Goal: Transaction & Acquisition: Purchase product/service

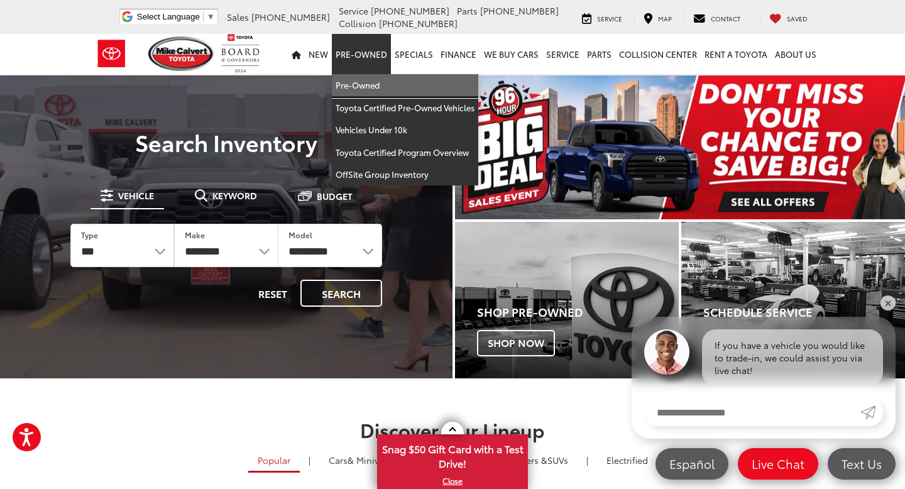
click at [396, 88] on link "Pre-Owned" at bounding box center [405, 85] width 146 height 23
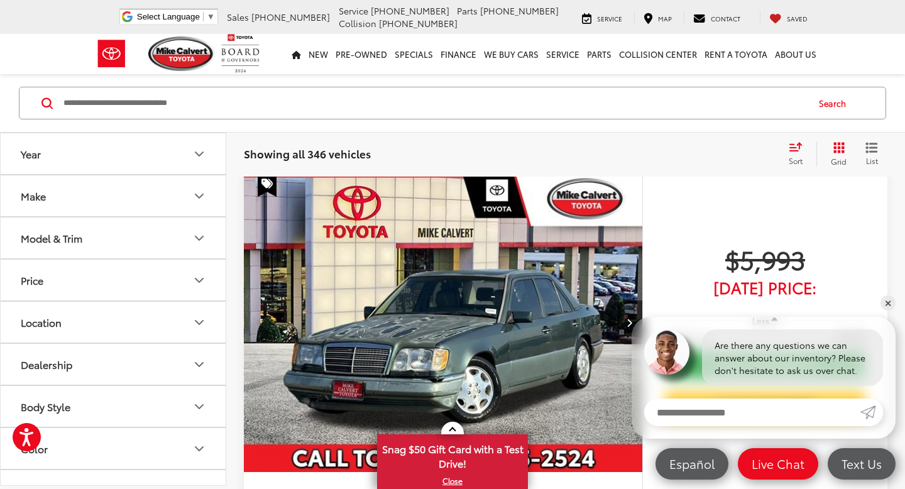
scroll to position [15, 0]
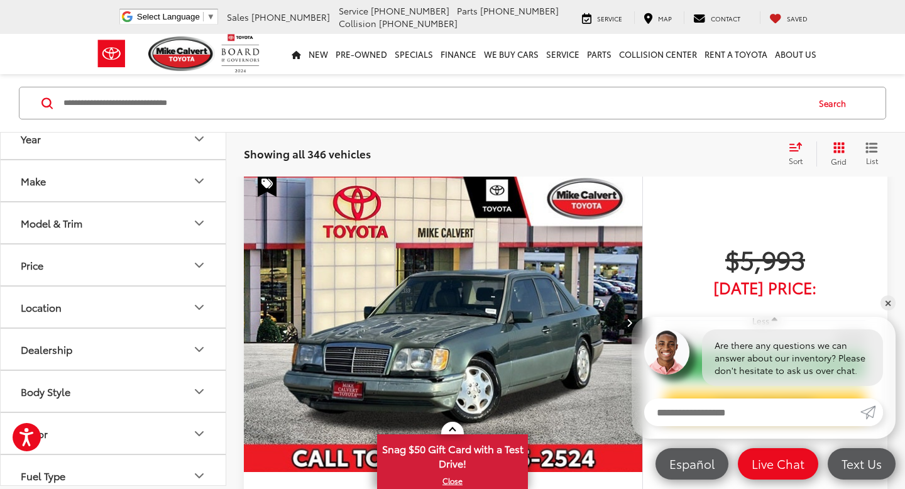
click at [186, 227] on button "Model & Trim" at bounding box center [114, 222] width 226 height 41
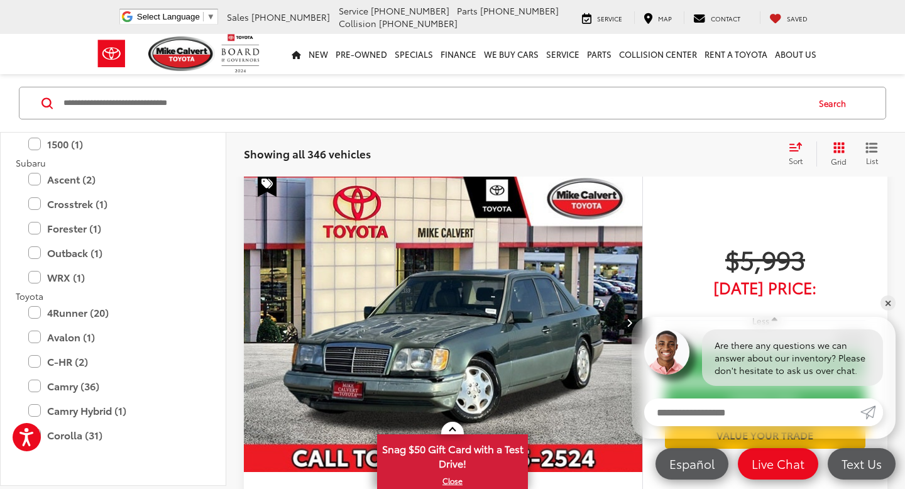
scroll to position [2170, 0]
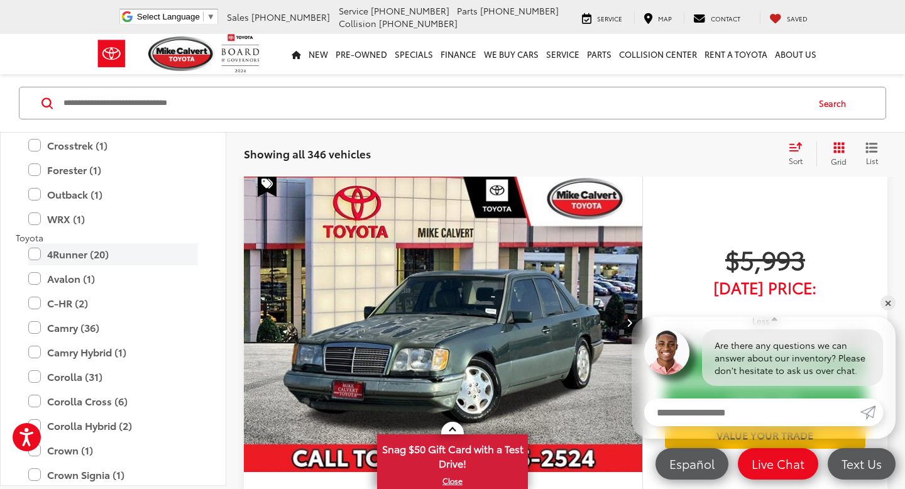
click at [129, 258] on label "4Runner (20)" at bounding box center [113, 254] width 170 height 22
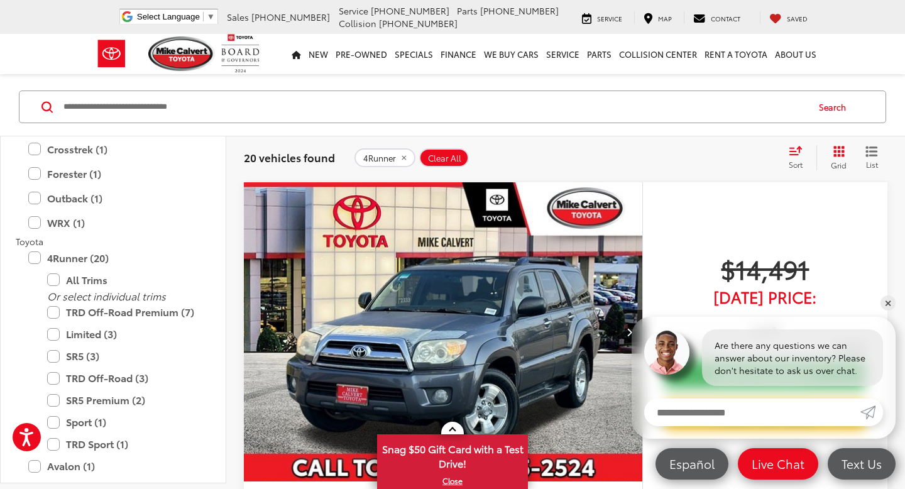
scroll to position [161, 0]
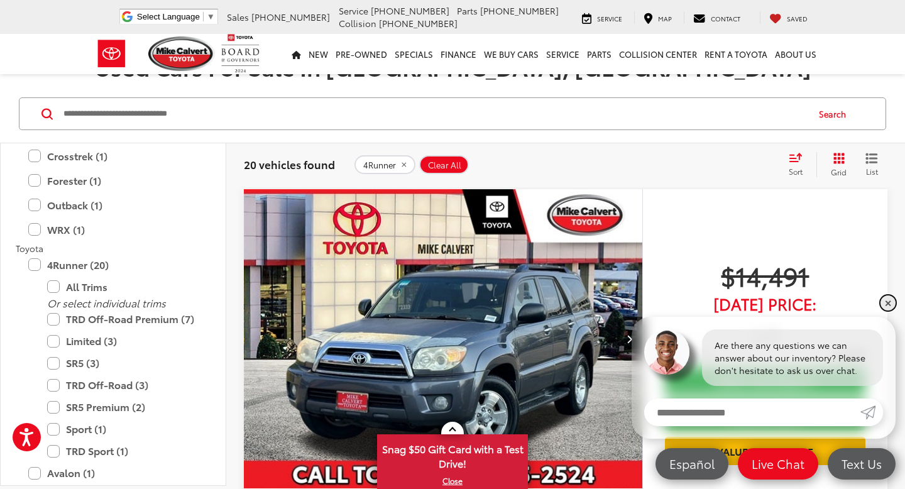
click at [888, 307] on link "✕" at bounding box center [887, 302] width 15 height 15
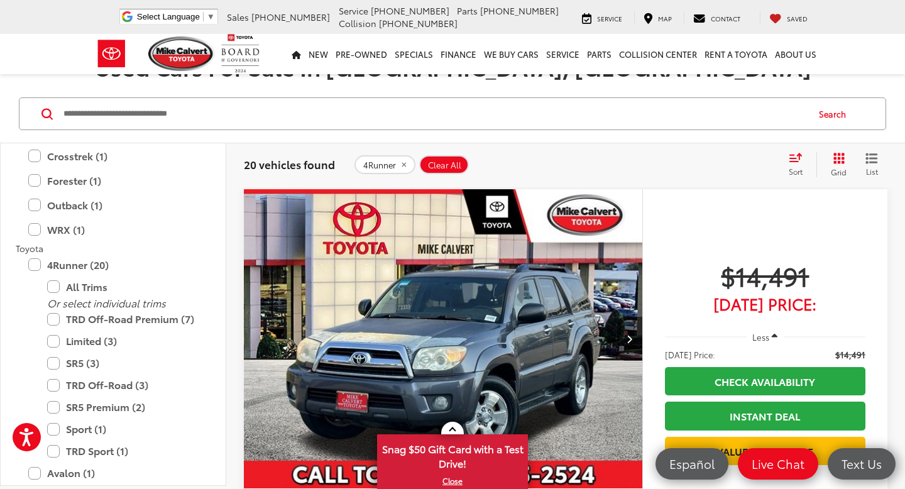
click at [790, 154] on icon "Select sort value" at bounding box center [796, 157] width 14 height 9
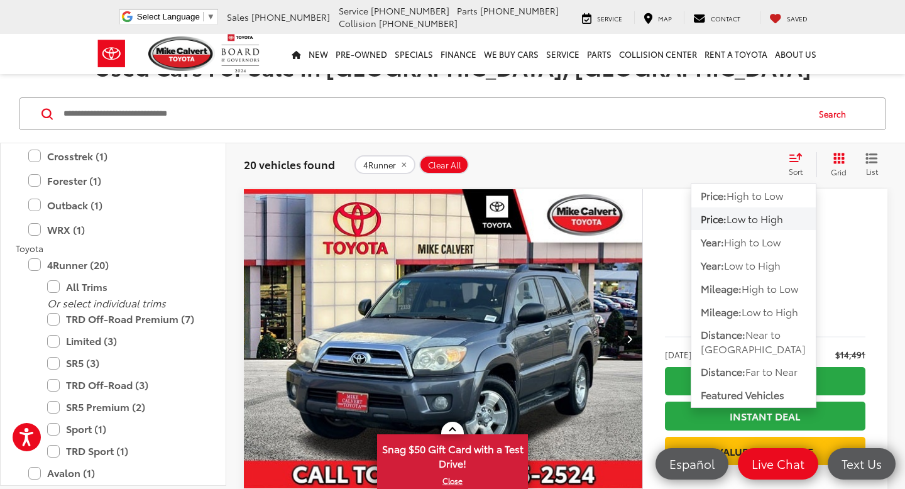
click at [744, 216] on span "Low to High" at bounding box center [754, 218] width 57 height 14
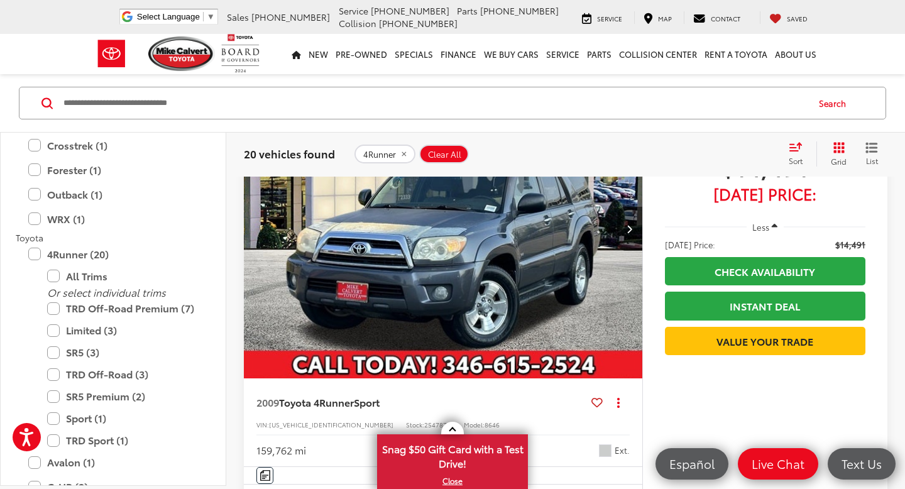
scroll to position [214, 0]
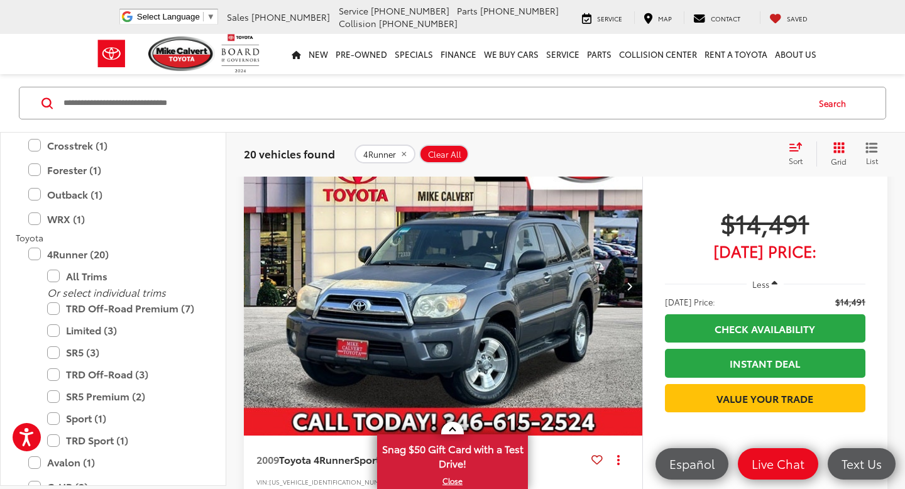
click at [634, 278] on button "Next image" at bounding box center [629, 286] width 25 height 44
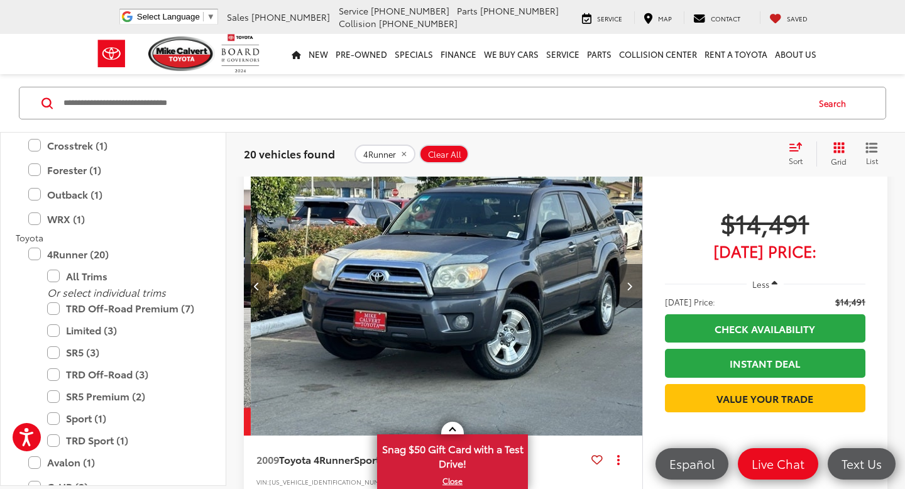
click at [634, 278] on button "Next image" at bounding box center [629, 286] width 25 height 44
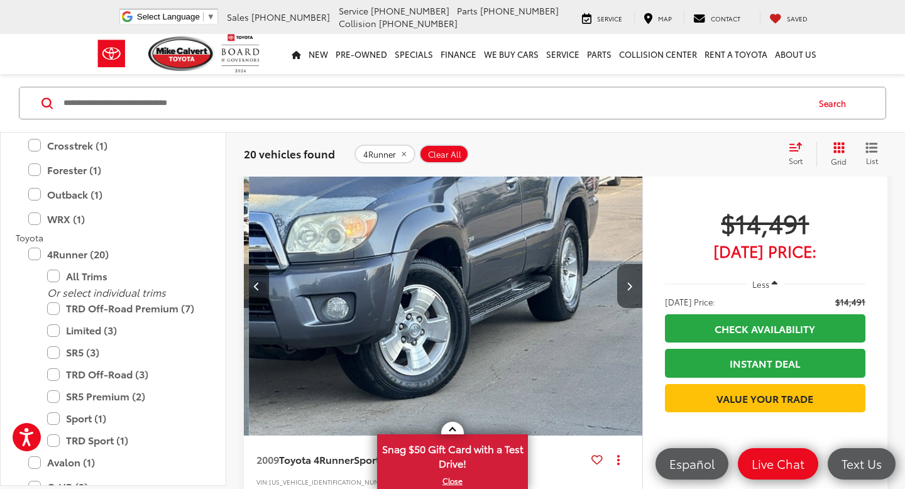
click at [634, 278] on button "Next image" at bounding box center [629, 286] width 25 height 44
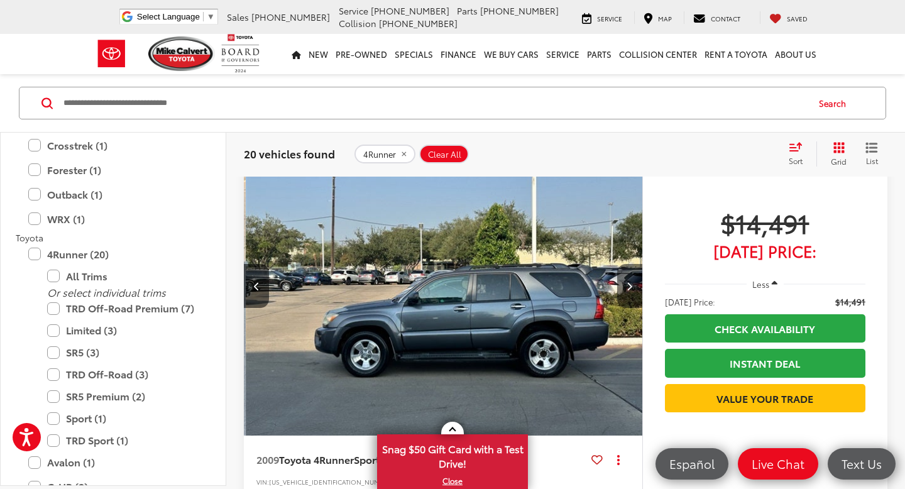
click at [634, 278] on button "Next image" at bounding box center [629, 286] width 25 height 44
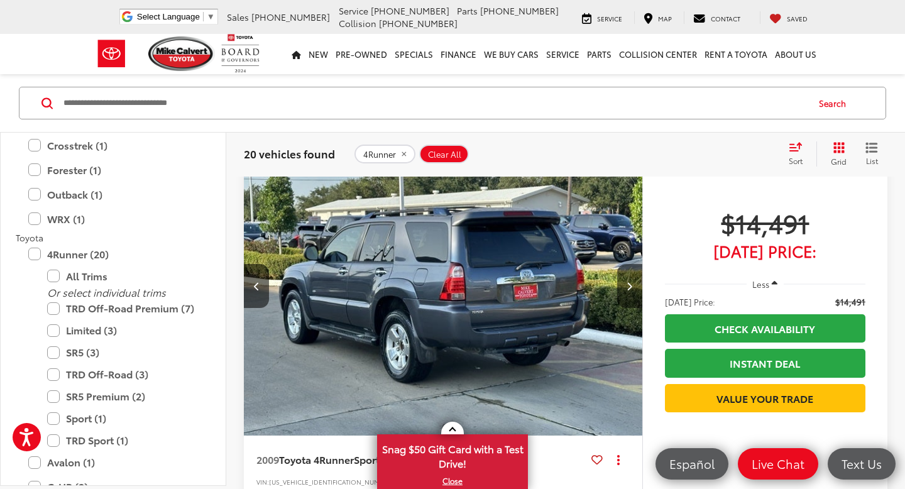
click at [634, 278] on button "Next image" at bounding box center [629, 286] width 25 height 44
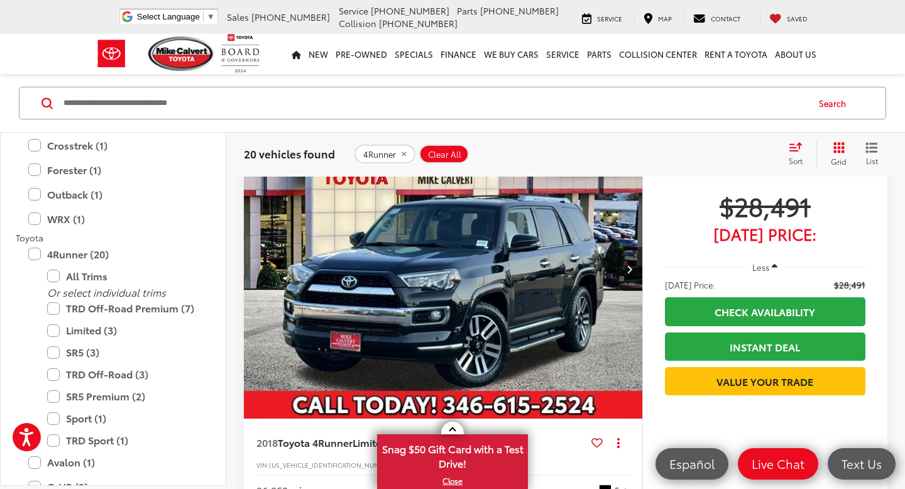
scroll to position [715, 0]
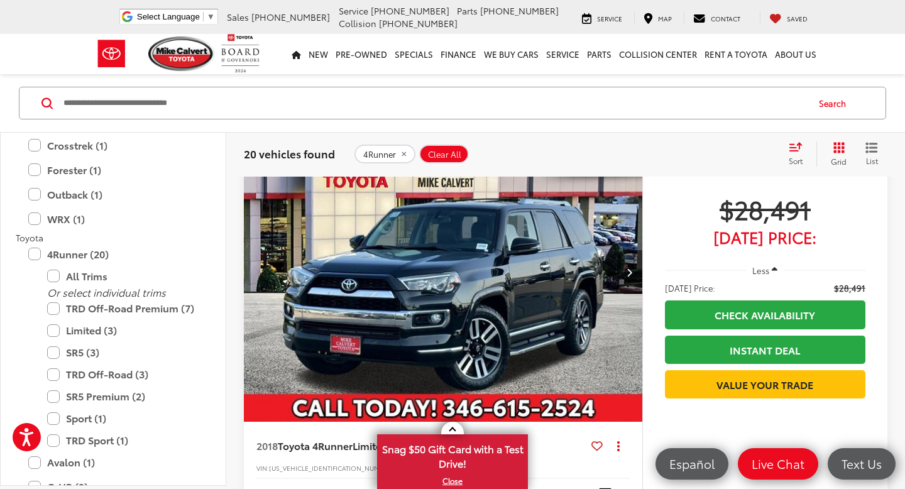
click at [631, 275] on icon "Next image" at bounding box center [629, 272] width 6 height 9
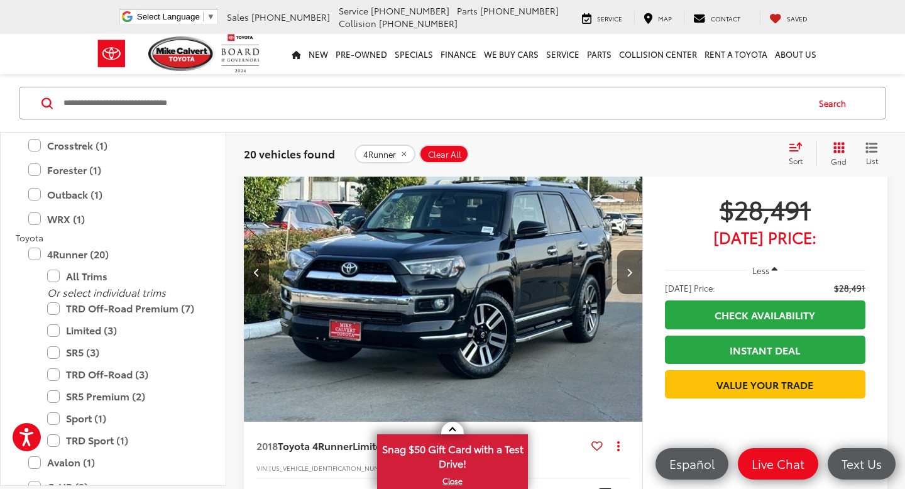
click at [631, 275] on icon "Next image" at bounding box center [629, 272] width 6 height 9
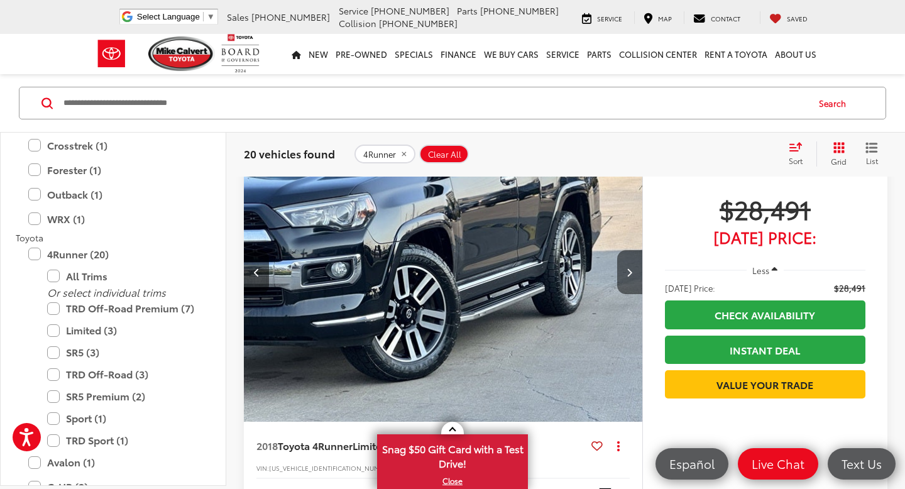
click at [631, 275] on icon "Next image" at bounding box center [629, 272] width 6 height 9
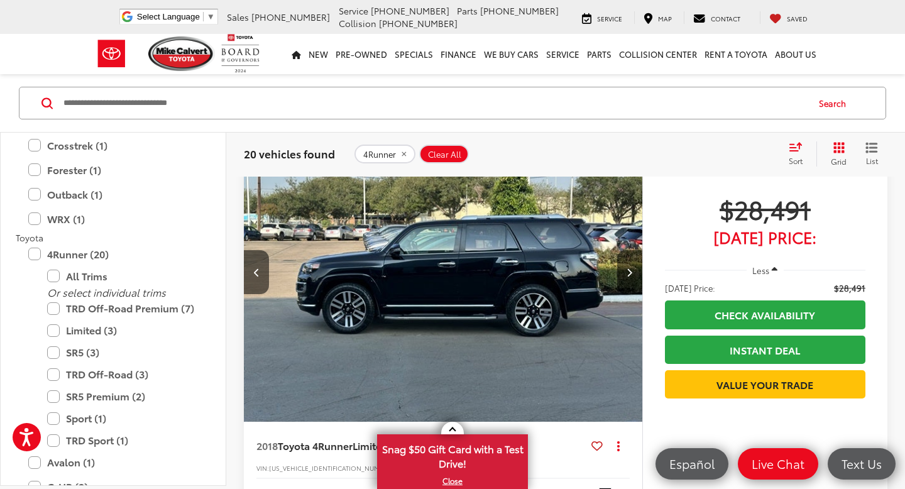
click at [630, 274] on icon "Next image" at bounding box center [629, 272] width 6 height 9
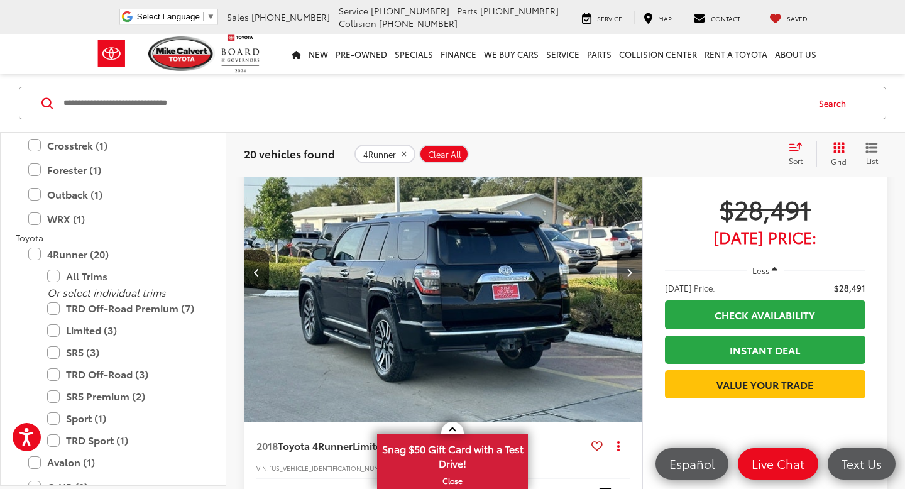
click at [630, 274] on icon "Next image" at bounding box center [629, 272] width 6 height 9
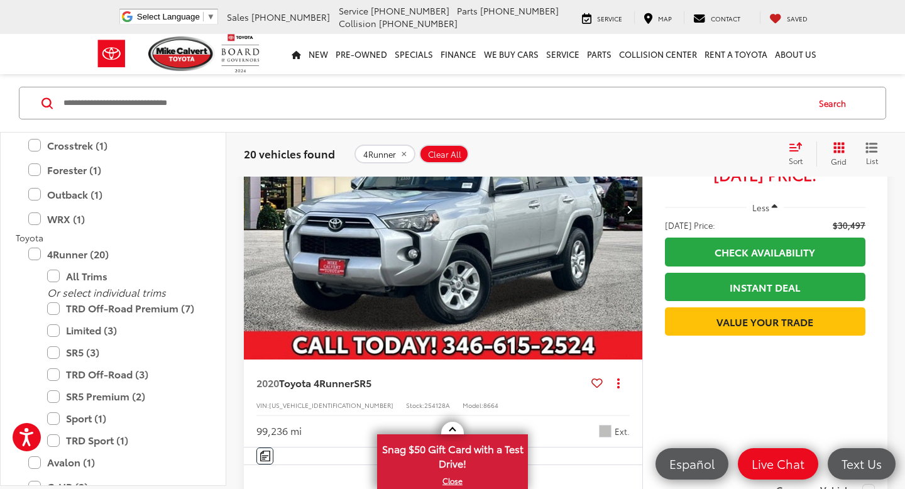
scroll to position [1193, 0]
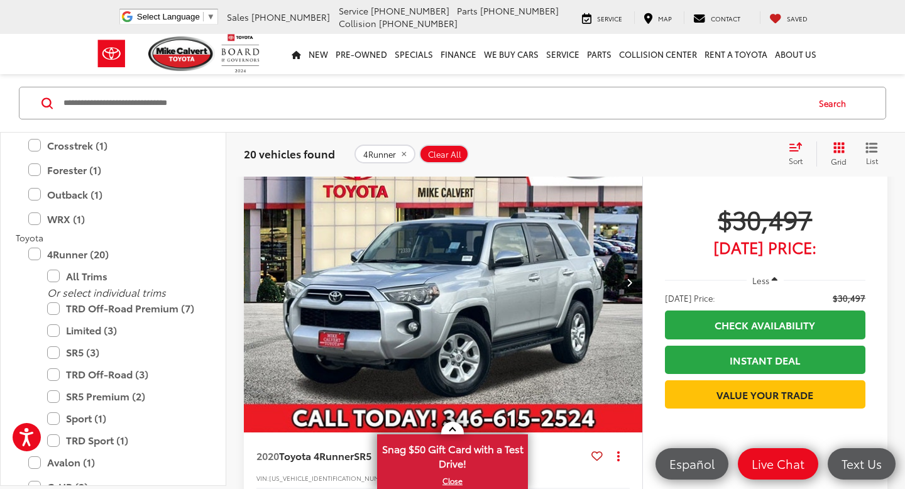
click at [631, 287] on button "Next image" at bounding box center [629, 282] width 25 height 44
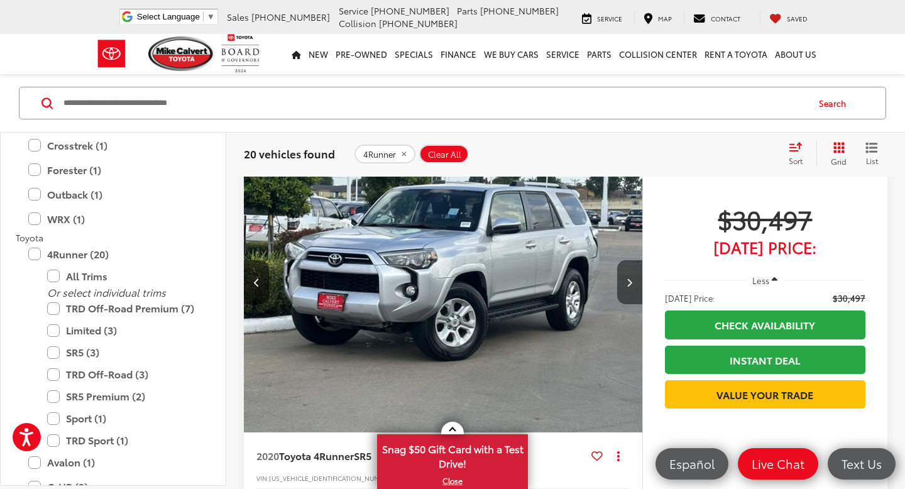
click at [631, 287] on icon "Next image" at bounding box center [629, 282] width 6 height 9
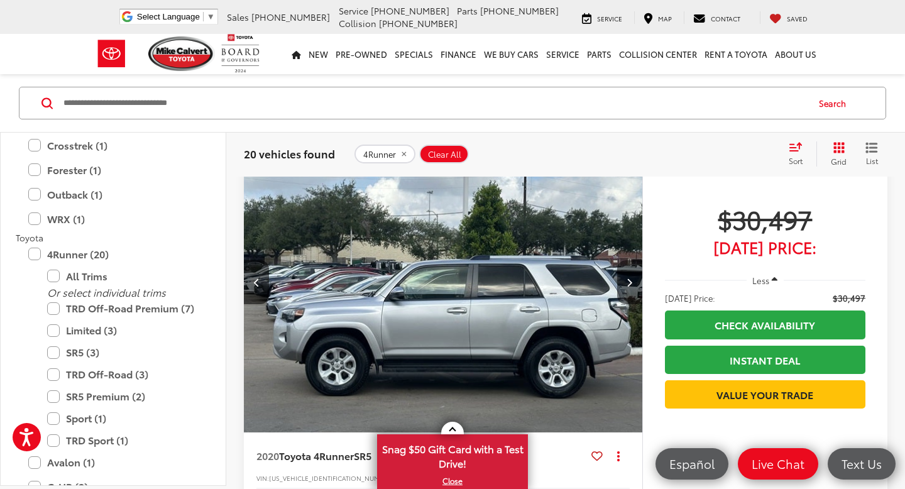
click at [631, 285] on icon "Next image" at bounding box center [629, 282] width 6 height 9
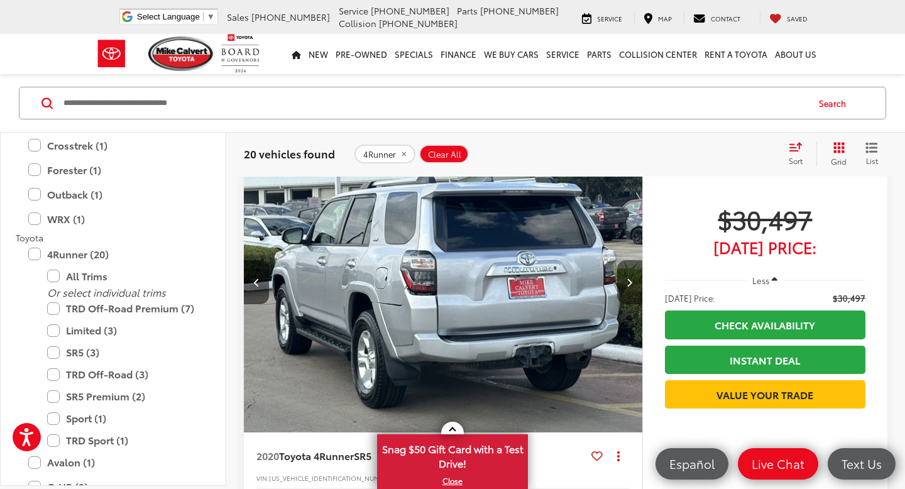
click at [630, 283] on icon "Next image" at bounding box center [629, 282] width 6 height 9
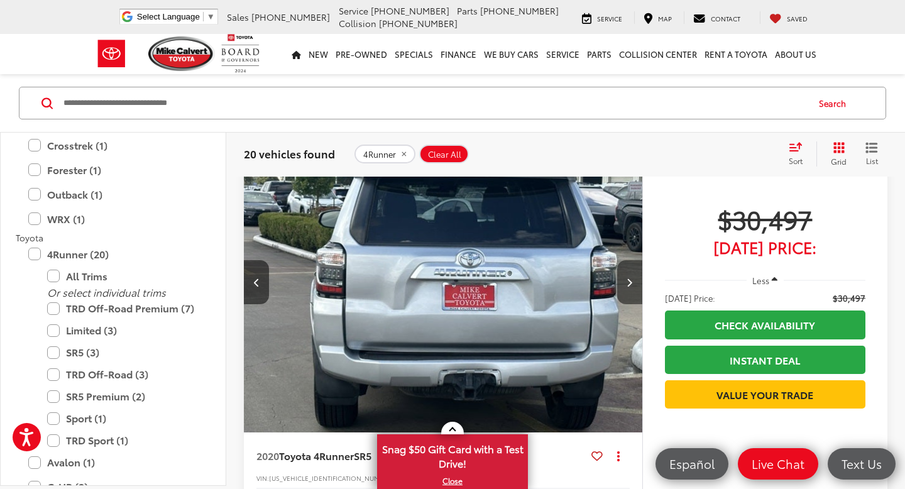
click at [630, 283] on icon "Next image" at bounding box center [629, 282] width 6 height 9
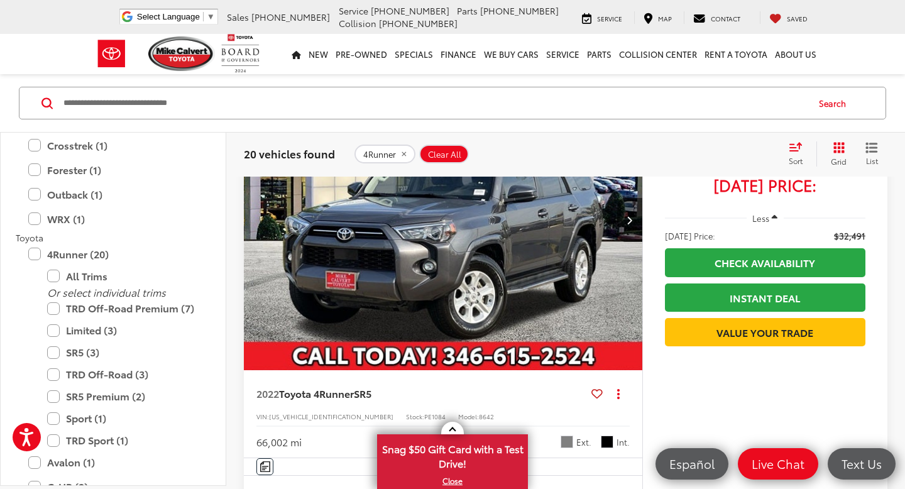
scroll to position [1741, 0]
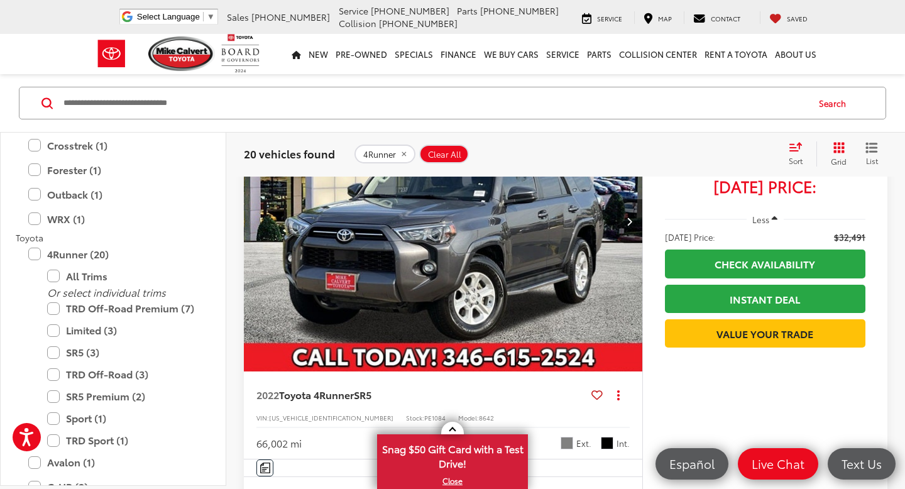
click at [589, 224] on img "2022 Toyota 4Runner SR5 0" at bounding box center [443, 222] width 400 height 300
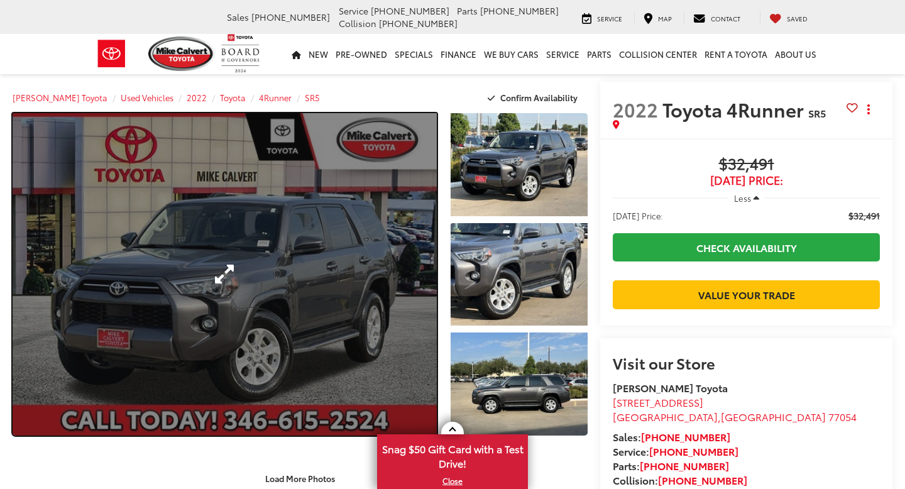
click at [345, 280] on link "Expand Photo 0" at bounding box center [225, 274] width 424 height 322
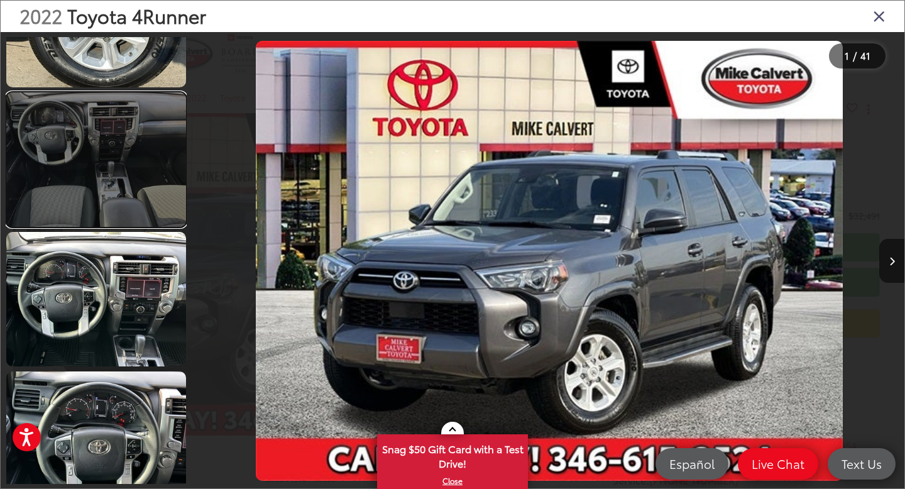
click at [140, 191] on link at bounding box center [96, 159] width 180 height 134
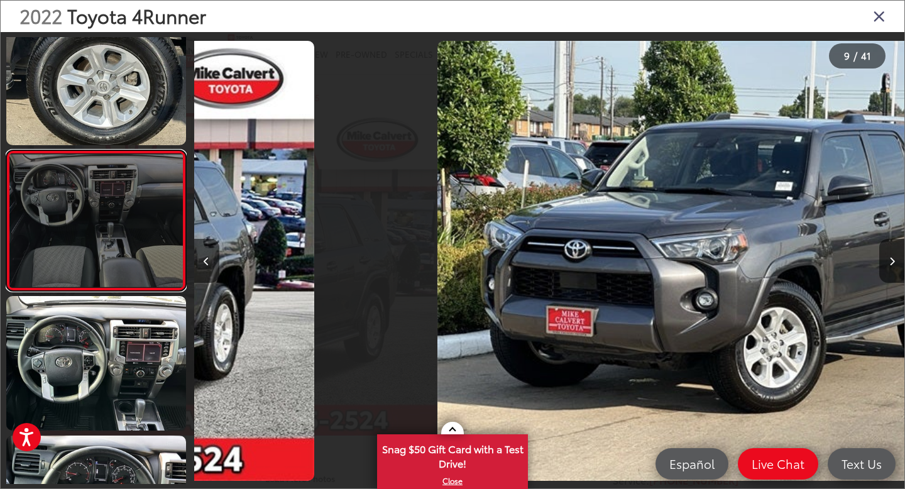
scroll to position [1001, 0]
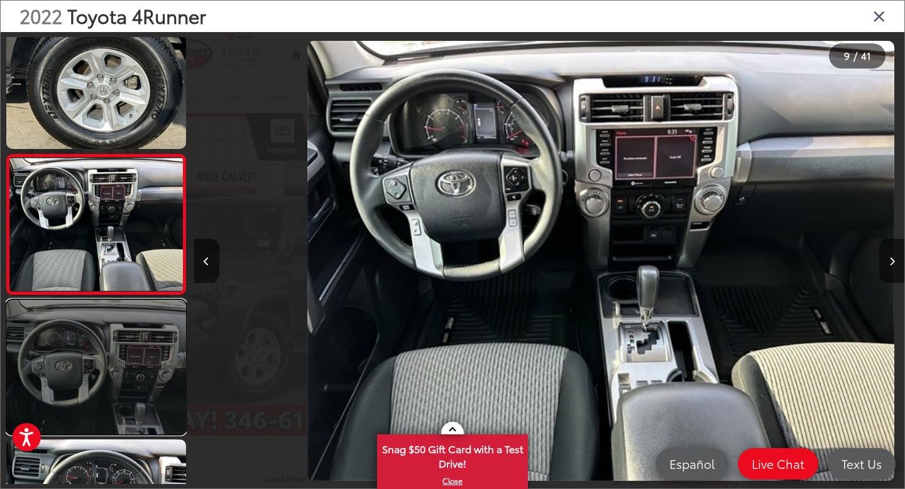
click at [120, 324] on link at bounding box center [96, 367] width 180 height 134
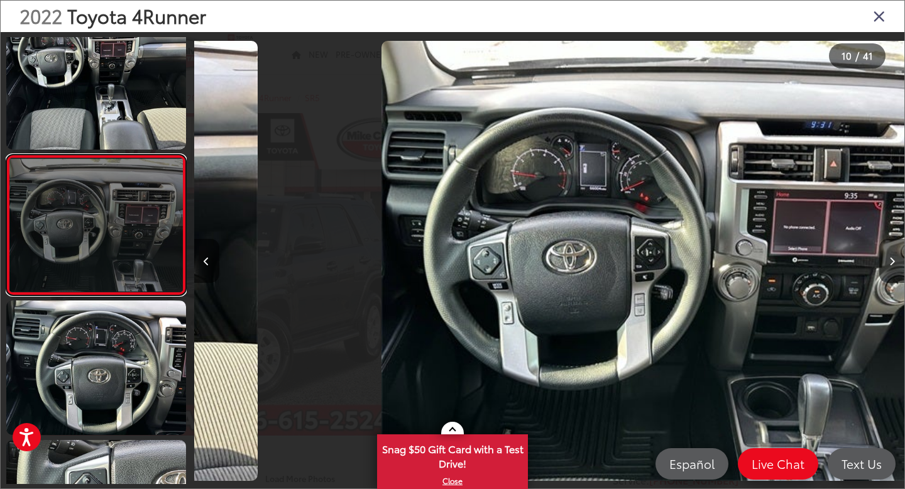
scroll to position [1140, 0]
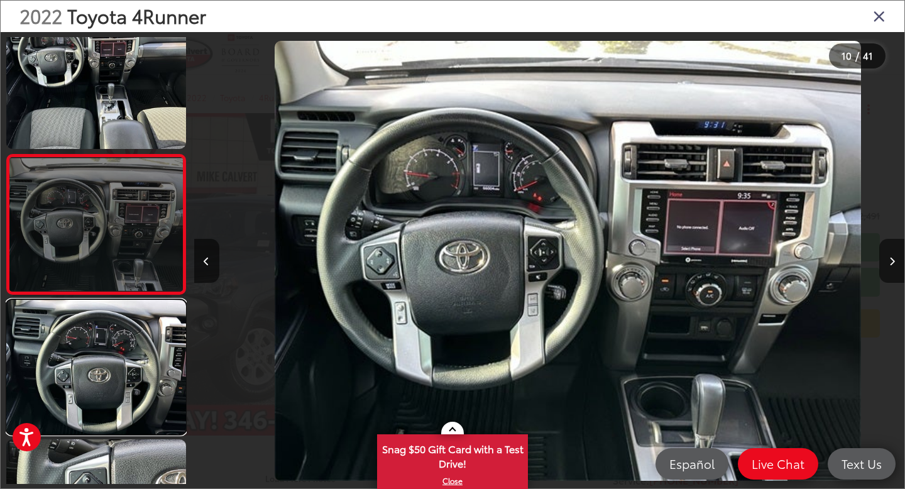
click at [120, 324] on link at bounding box center [96, 367] width 180 height 134
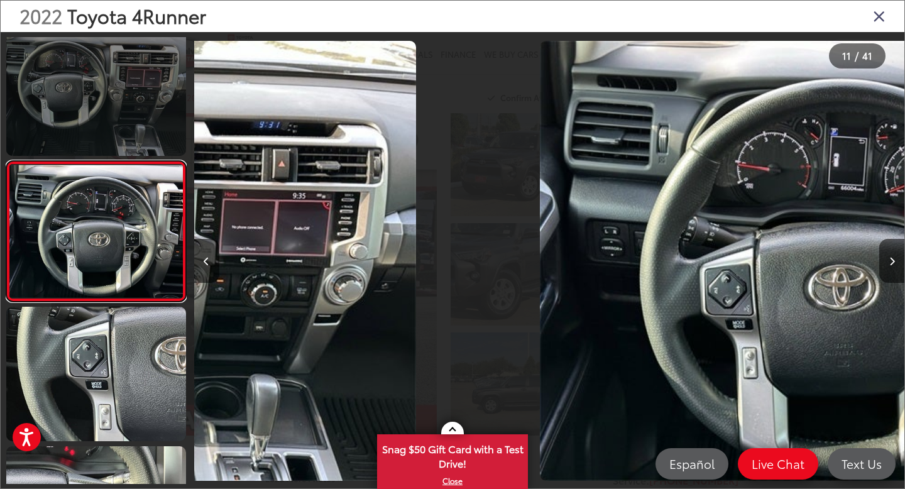
scroll to position [1280, 0]
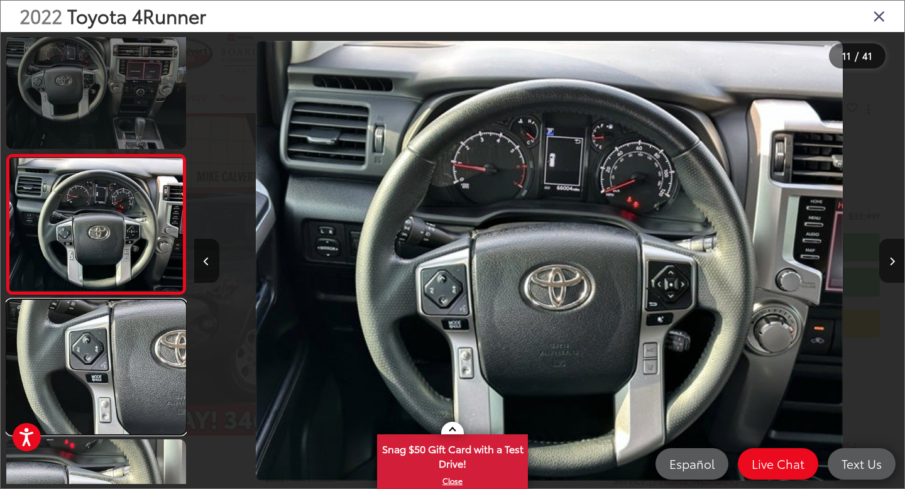
click at [120, 324] on link at bounding box center [96, 367] width 180 height 134
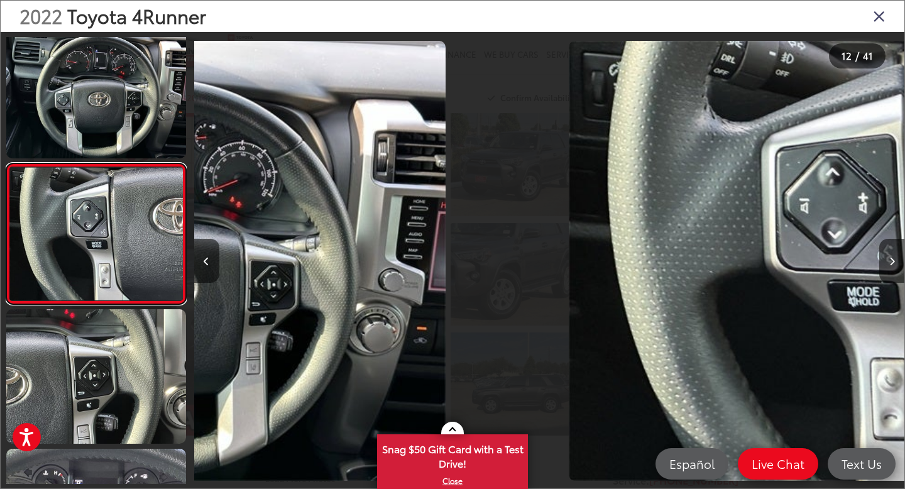
scroll to position [1419, 0]
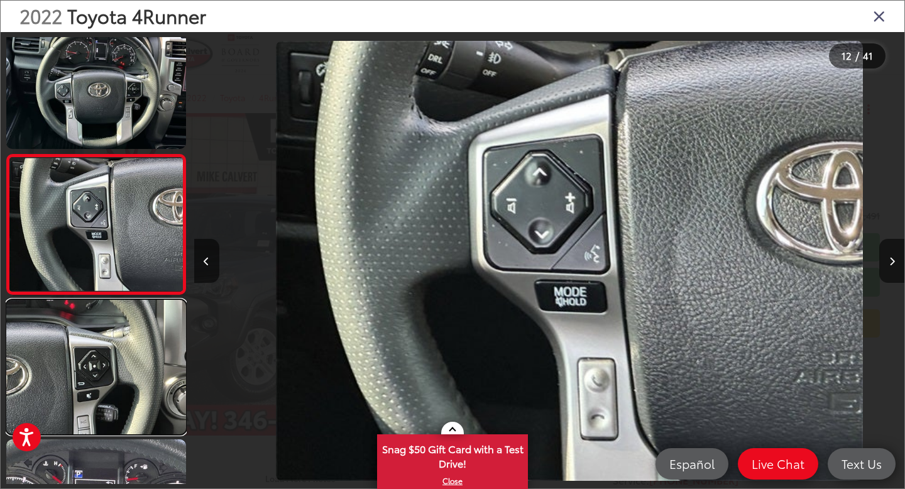
click at [120, 324] on link at bounding box center [96, 367] width 180 height 134
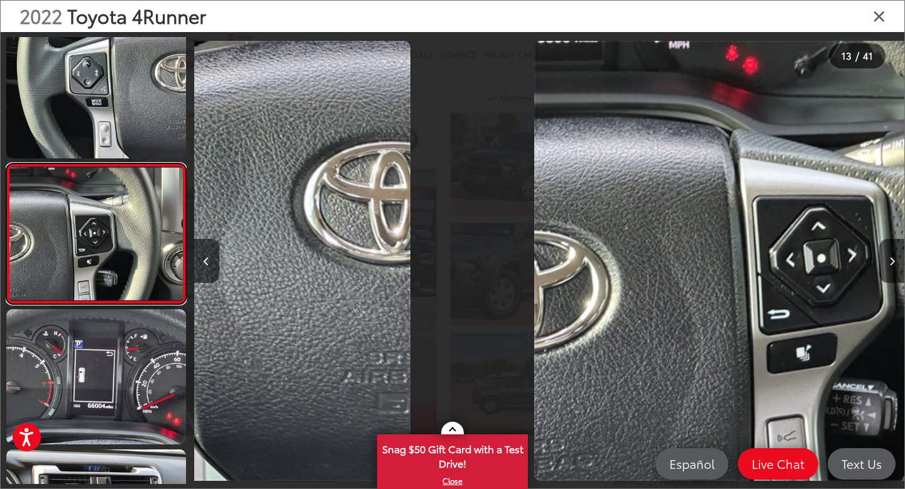
scroll to position [1559, 0]
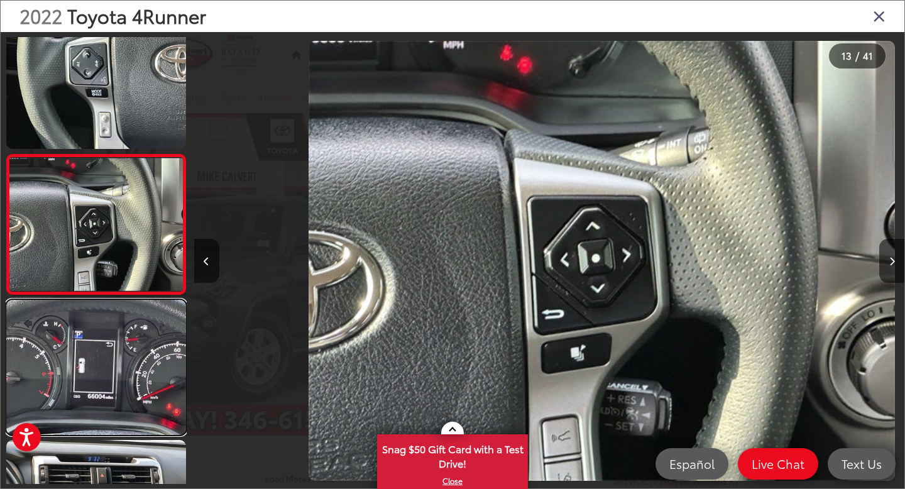
click at [120, 324] on link at bounding box center [96, 367] width 180 height 134
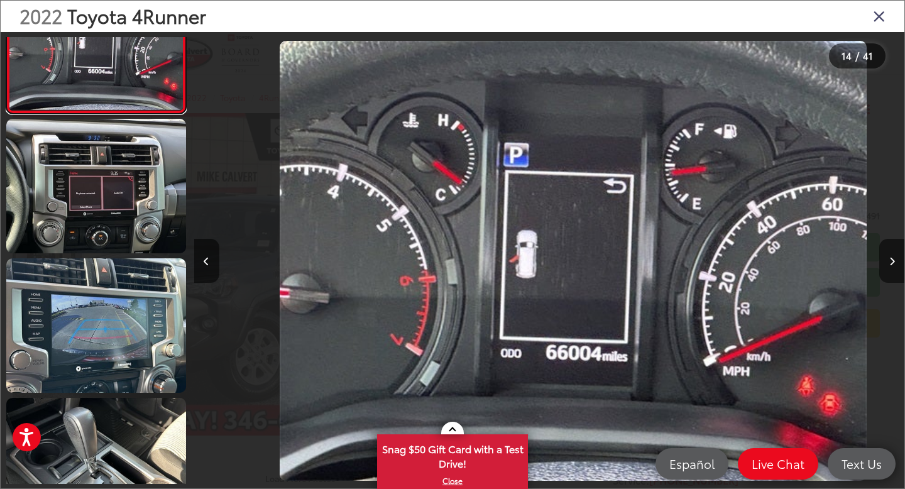
scroll to position [0, 0]
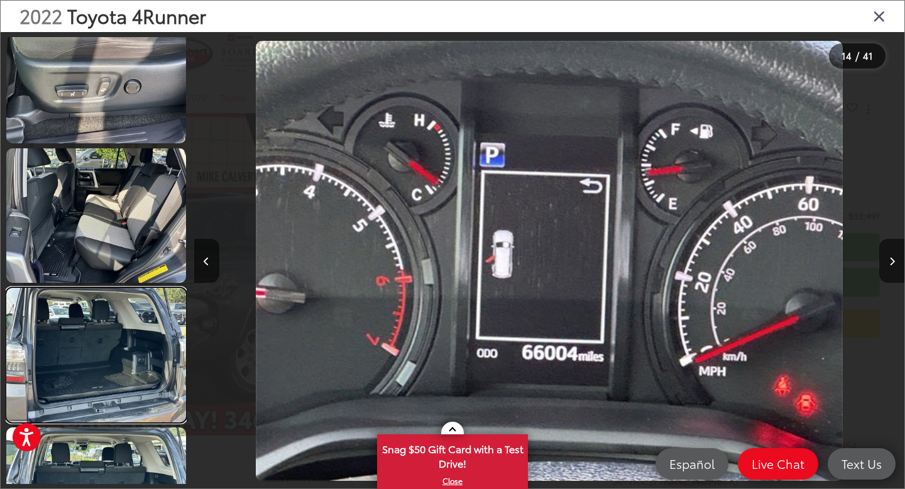
click at [120, 324] on link at bounding box center [96, 355] width 180 height 134
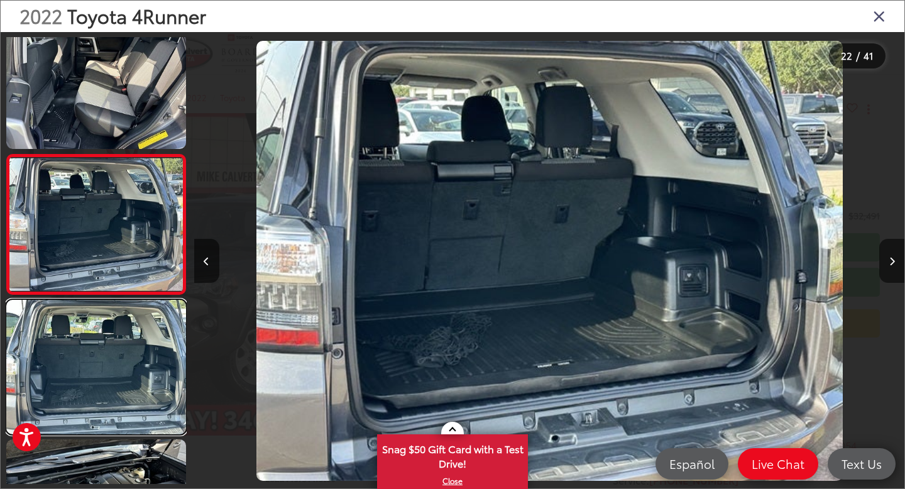
click at [120, 324] on link at bounding box center [96, 367] width 180 height 134
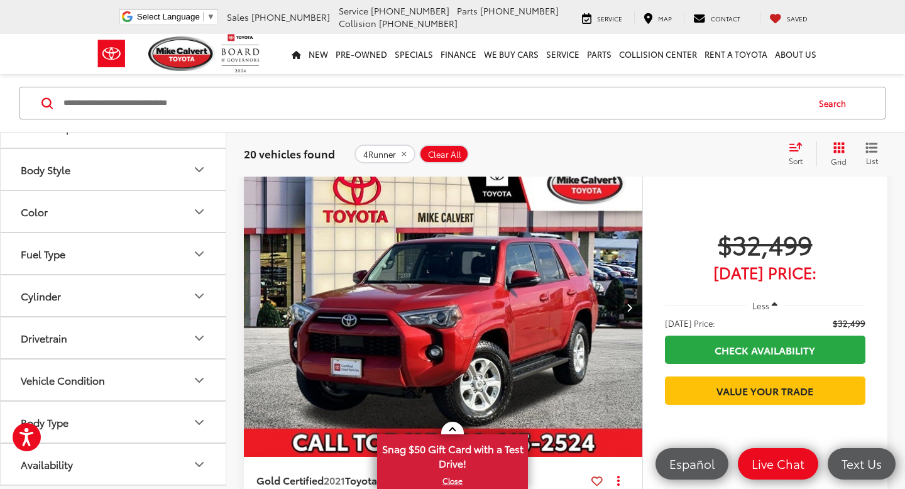
scroll to position [2117, 0]
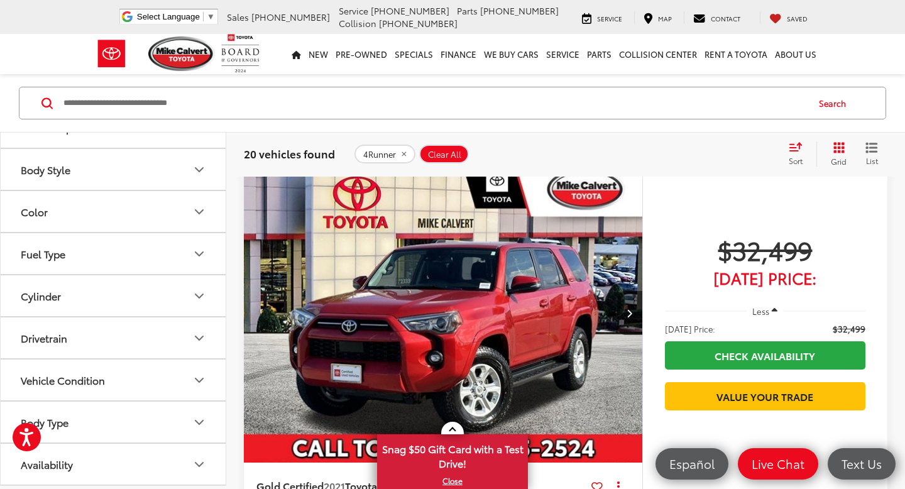
click at [400, 361] on img "2021 Toyota 4Runner SR5 Premium 0" at bounding box center [443, 313] width 400 height 300
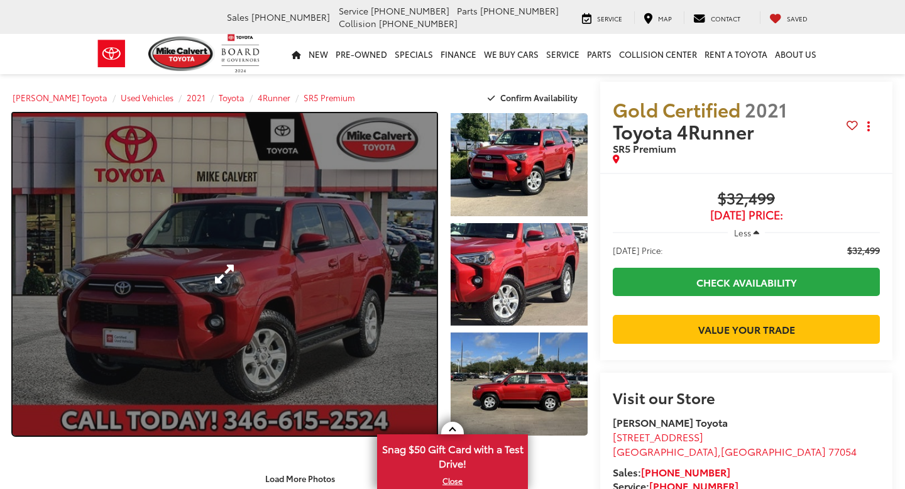
click at [342, 322] on link "Expand Photo 0" at bounding box center [225, 274] width 424 height 322
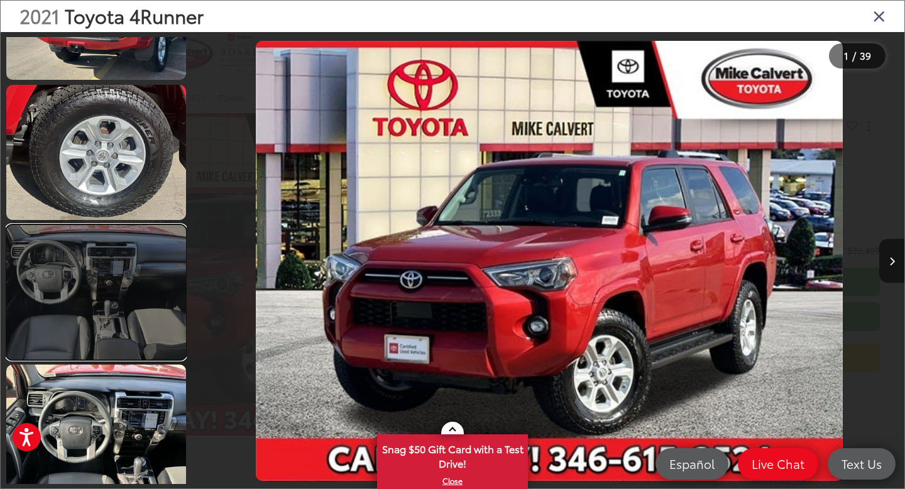
click at [105, 264] on link at bounding box center [96, 292] width 180 height 134
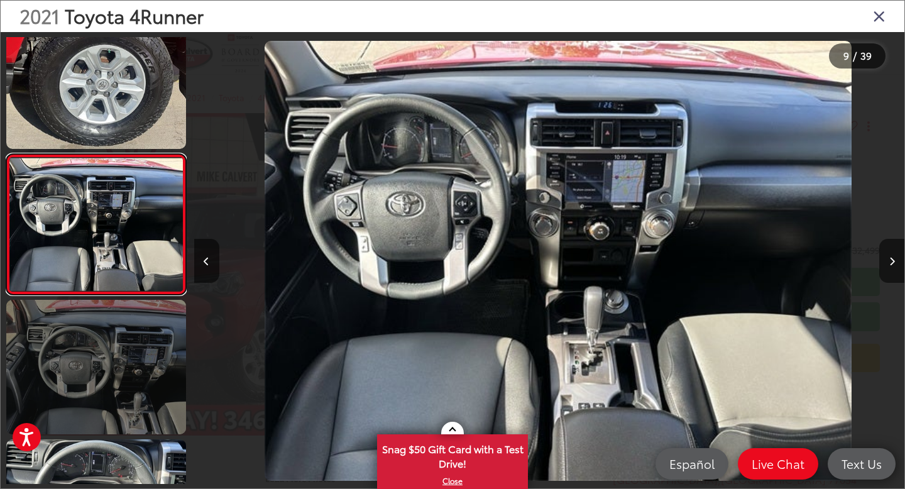
scroll to position [0, 5682]
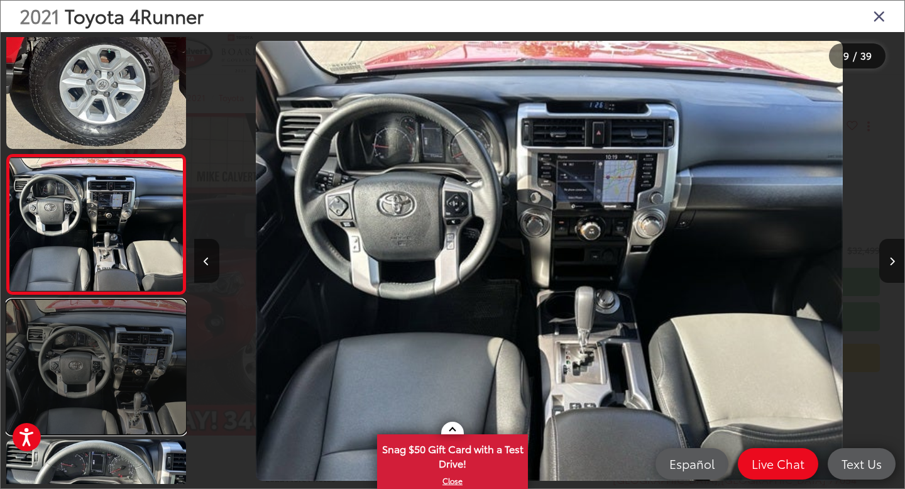
click at [106, 310] on link at bounding box center [96, 367] width 180 height 134
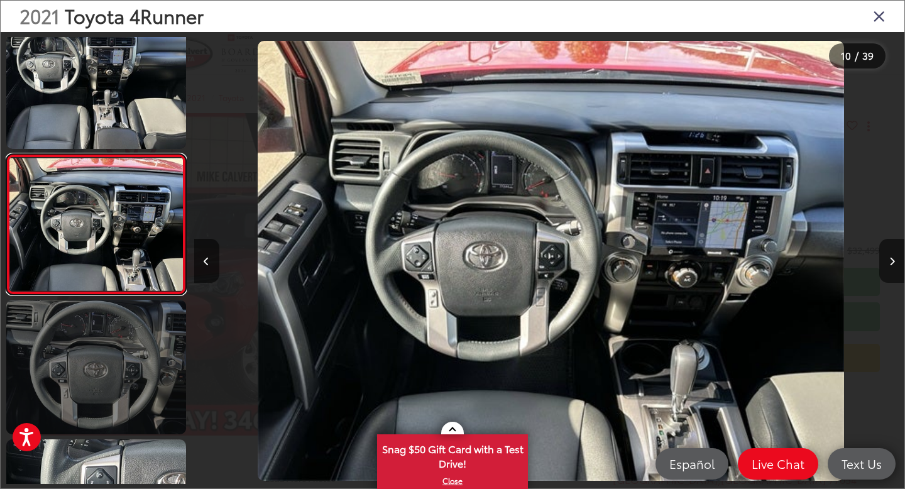
scroll to position [0, 6392]
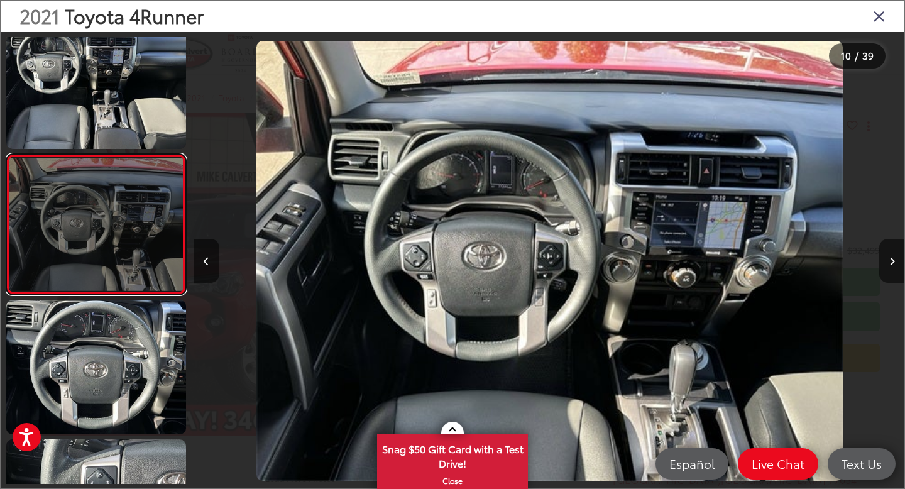
click at [134, 210] on link at bounding box center [96, 224] width 180 height 141
click at [155, 157] on link at bounding box center [96, 224] width 180 height 141
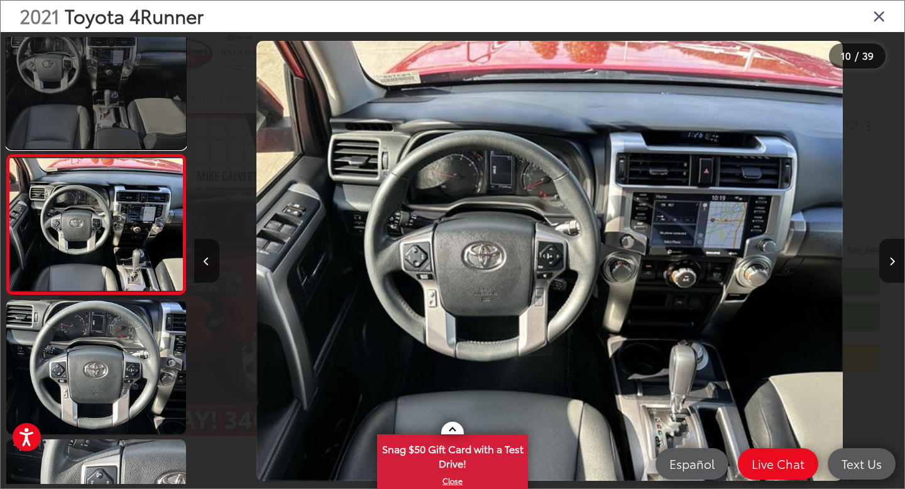
click at [170, 133] on link at bounding box center [96, 81] width 180 height 134
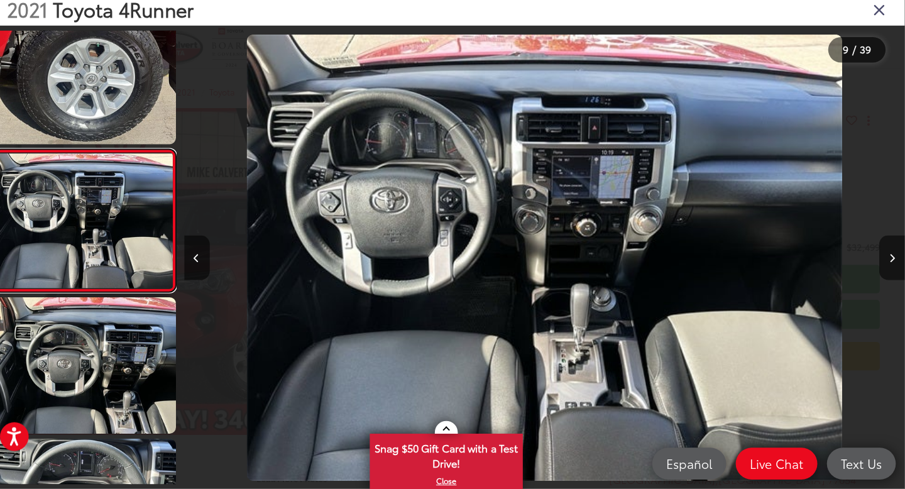
scroll to position [0, 0]
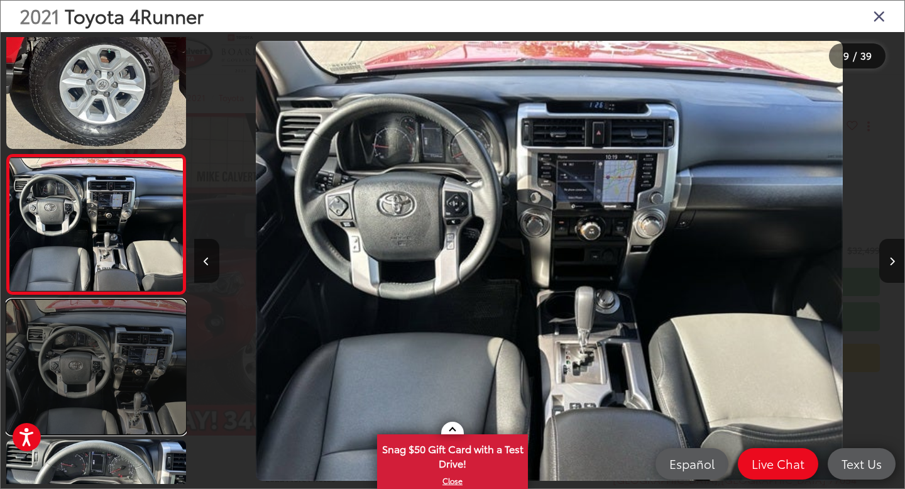
click at [142, 338] on link at bounding box center [96, 367] width 180 height 134
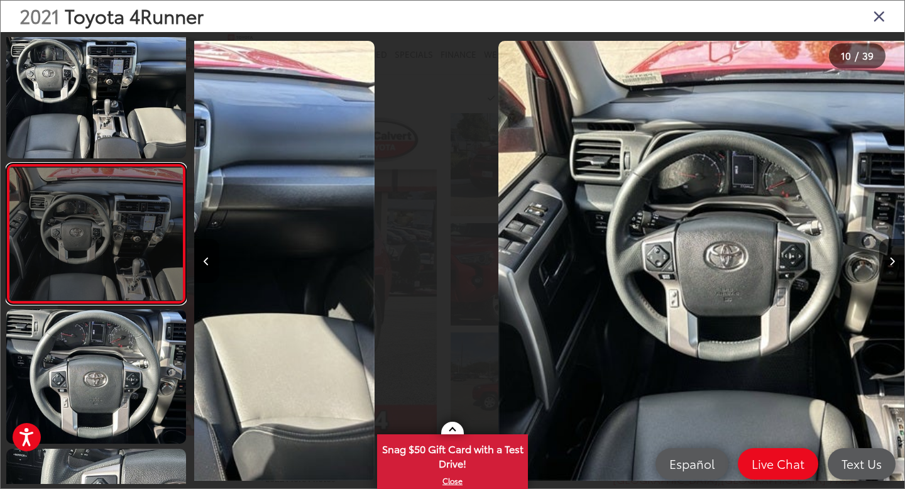
scroll to position [1140, 0]
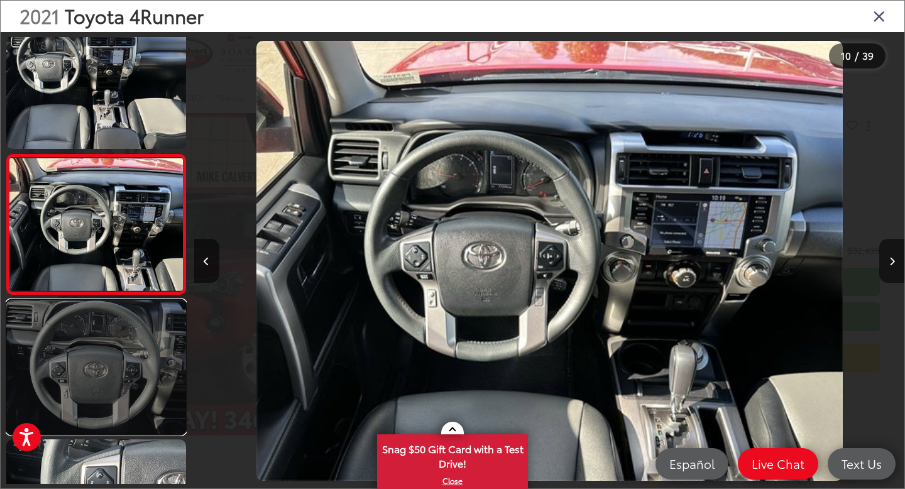
click at [147, 325] on link at bounding box center [96, 367] width 180 height 134
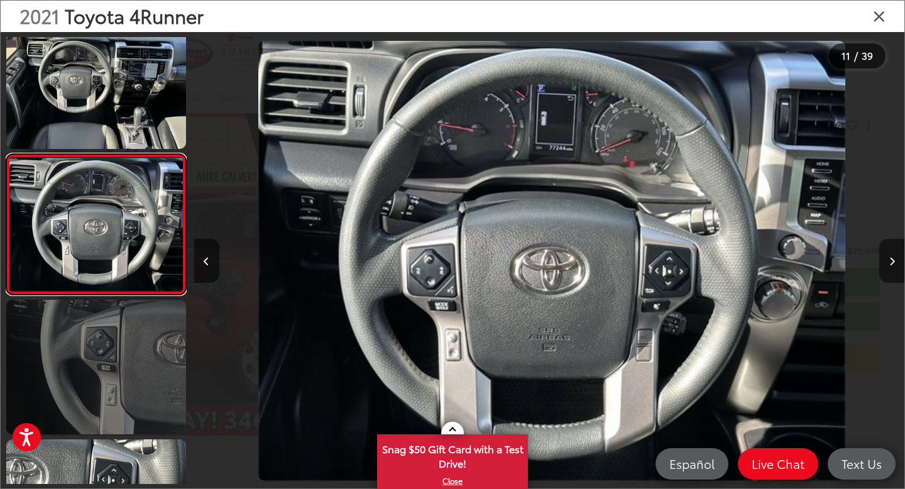
scroll to position [0, 7102]
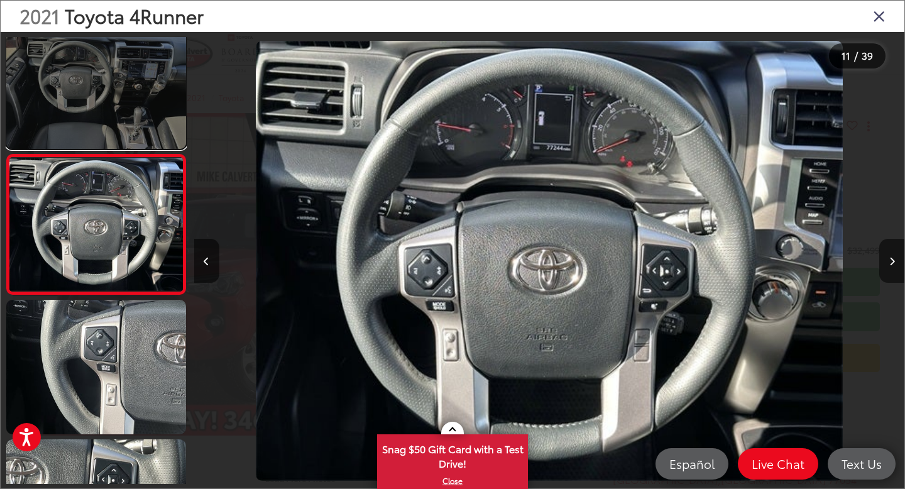
click at [163, 126] on link at bounding box center [96, 81] width 180 height 134
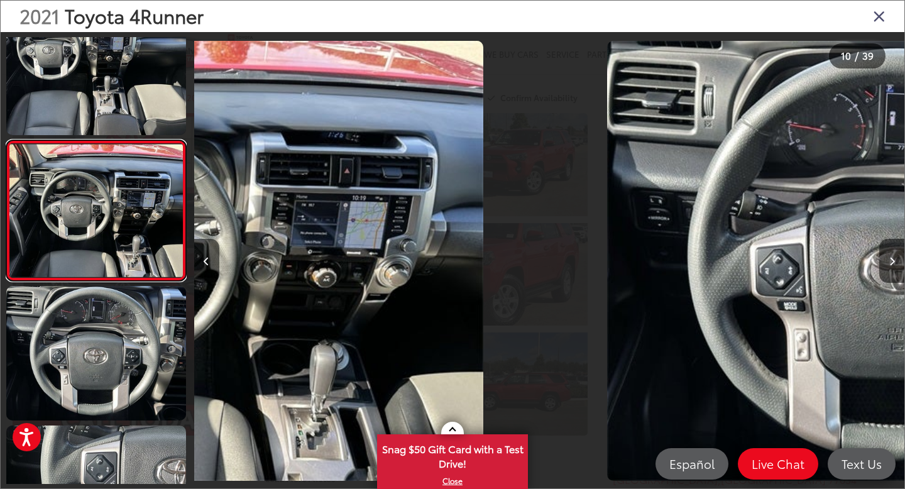
scroll to position [0, 0]
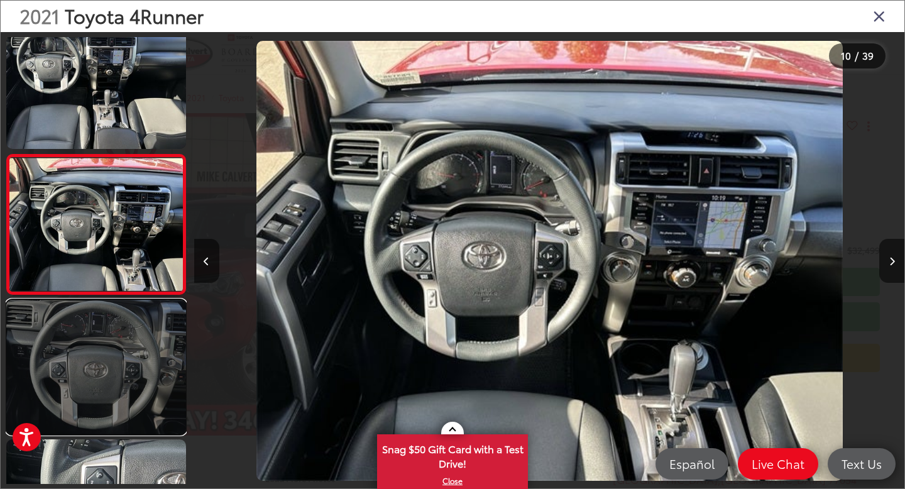
click at [143, 361] on link at bounding box center [96, 367] width 180 height 134
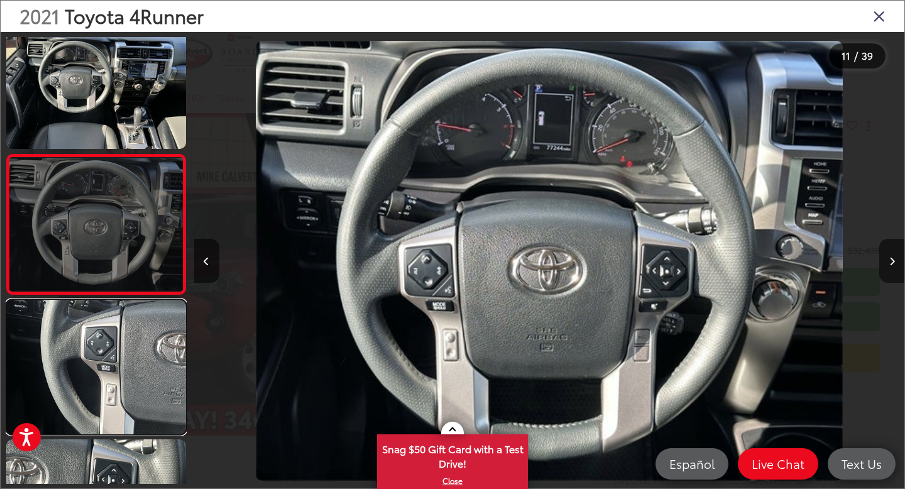
click at [143, 361] on link at bounding box center [96, 367] width 180 height 134
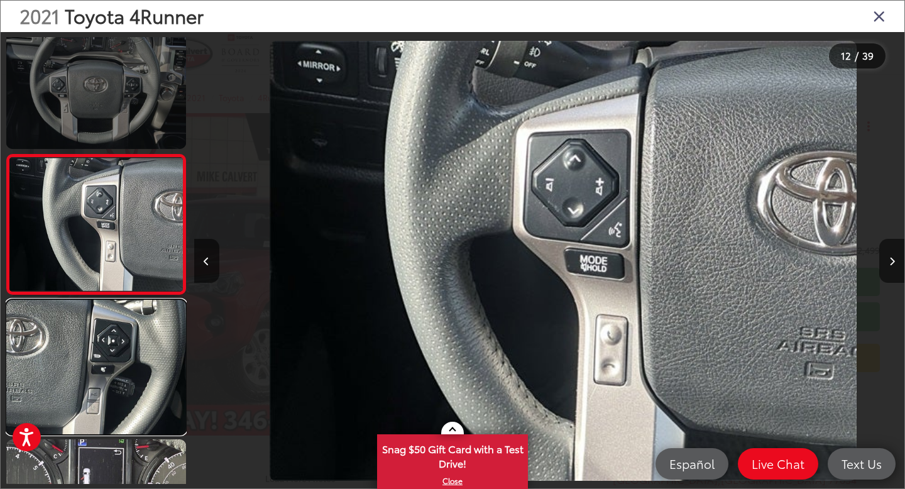
click at [143, 361] on link at bounding box center [96, 367] width 180 height 134
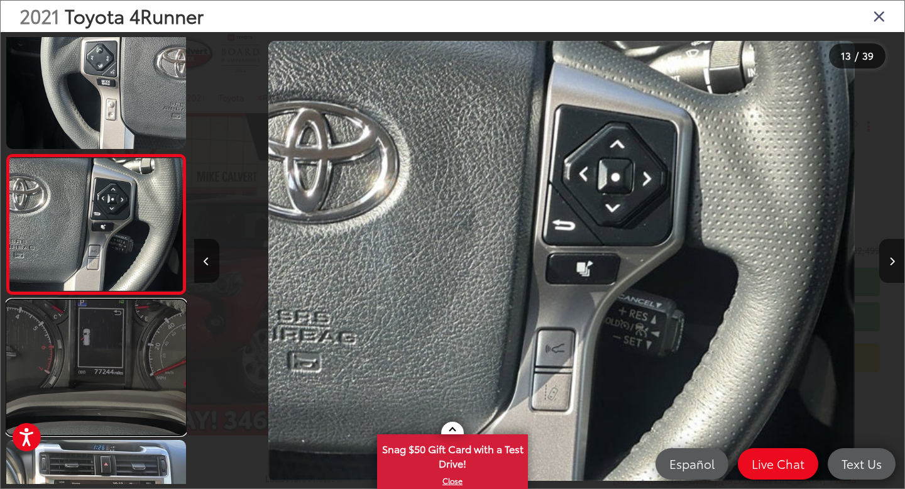
click at [143, 361] on link at bounding box center [96, 367] width 180 height 134
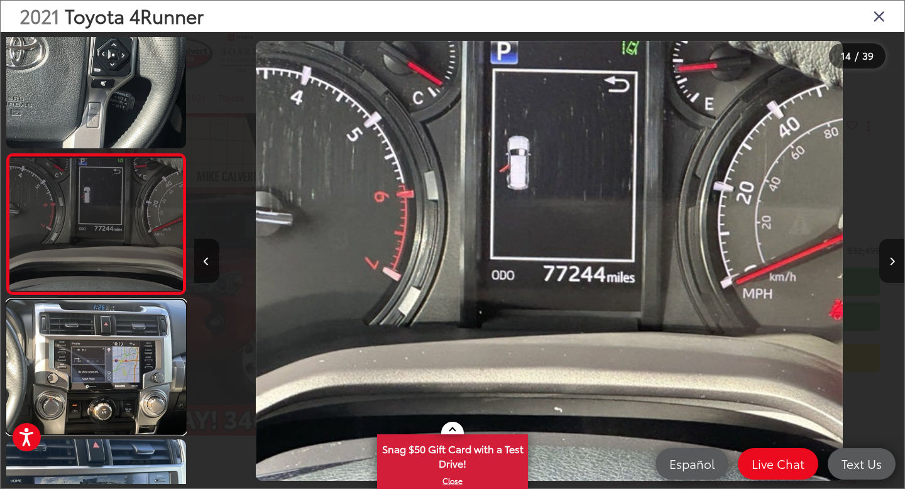
click at [143, 361] on link at bounding box center [96, 367] width 180 height 134
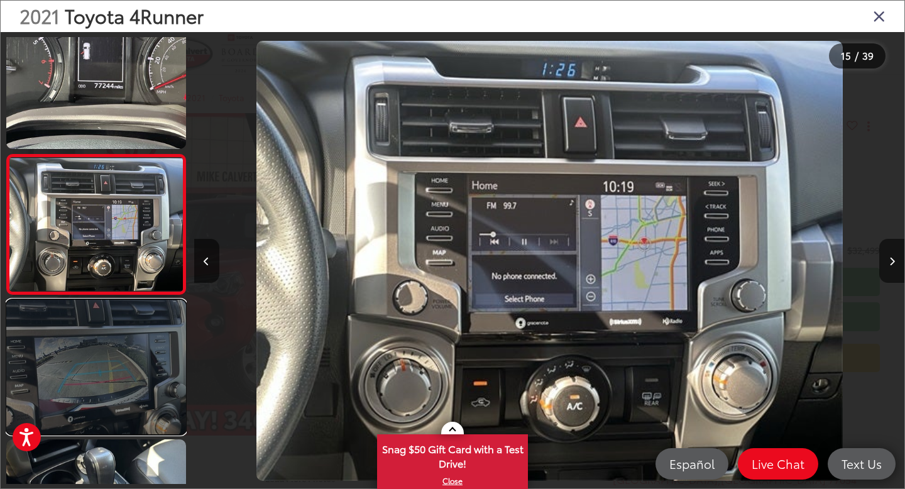
click at [143, 361] on link at bounding box center [96, 367] width 180 height 134
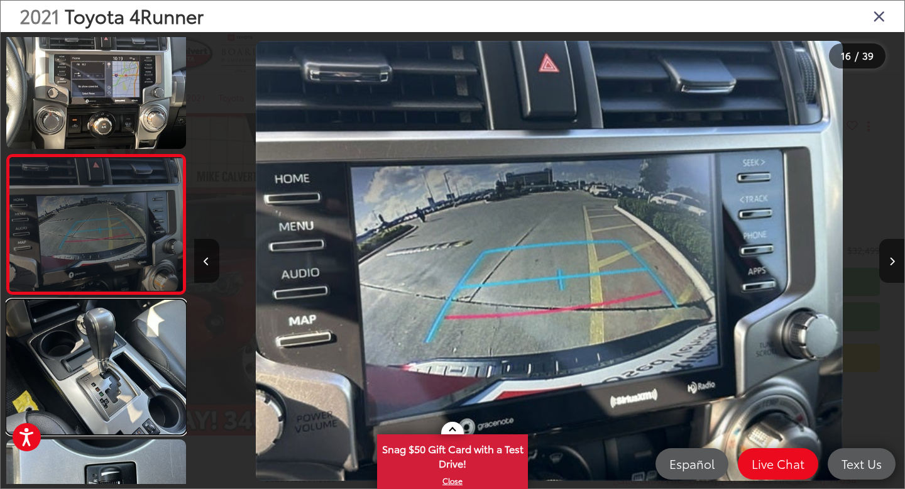
click at [143, 361] on link at bounding box center [96, 367] width 180 height 134
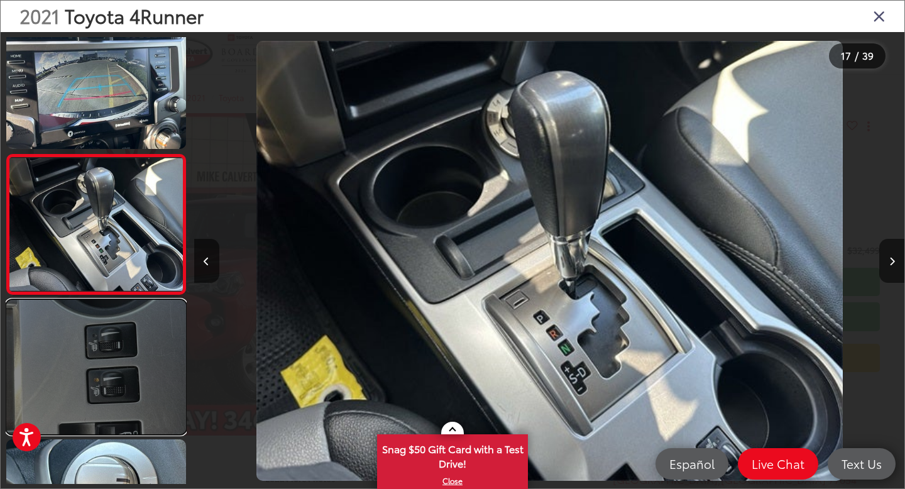
click at [143, 361] on link at bounding box center [96, 367] width 180 height 134
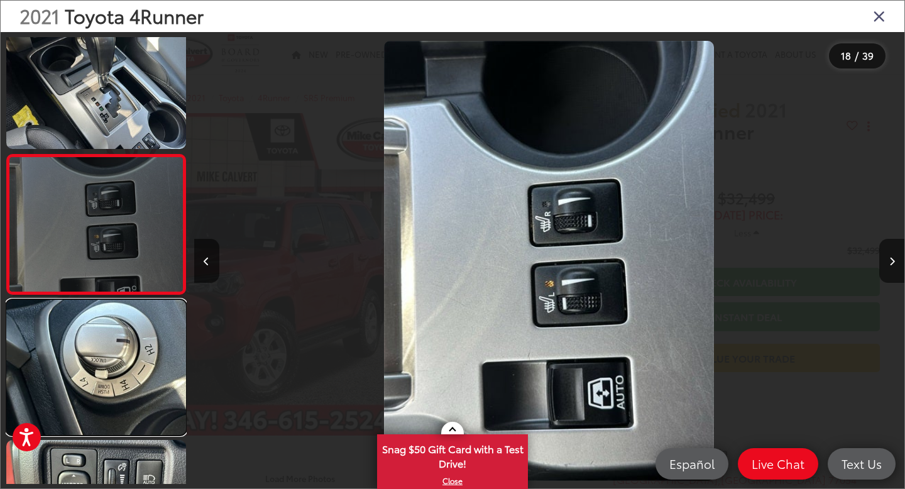
click at [143, 361] on link at bounding box center [96, 367] width 180 height 134
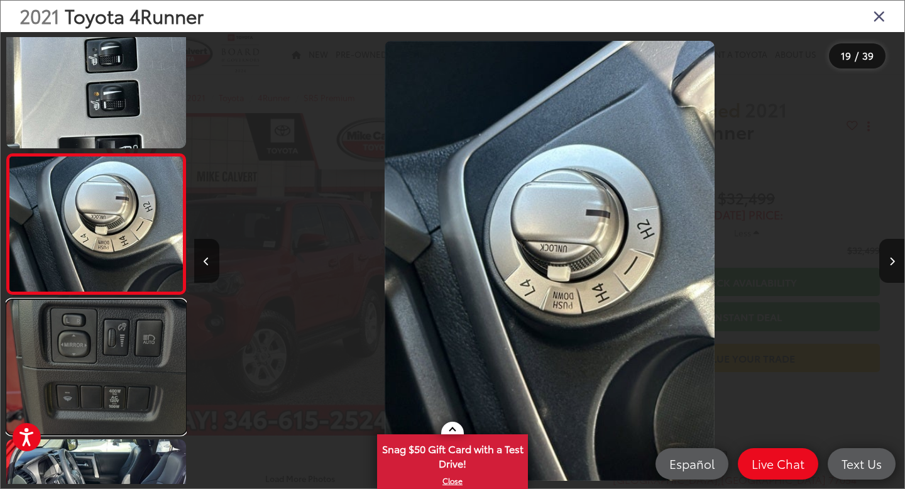
click at [143, 360] on link at bounding box center [96, 367] width 180 height 134
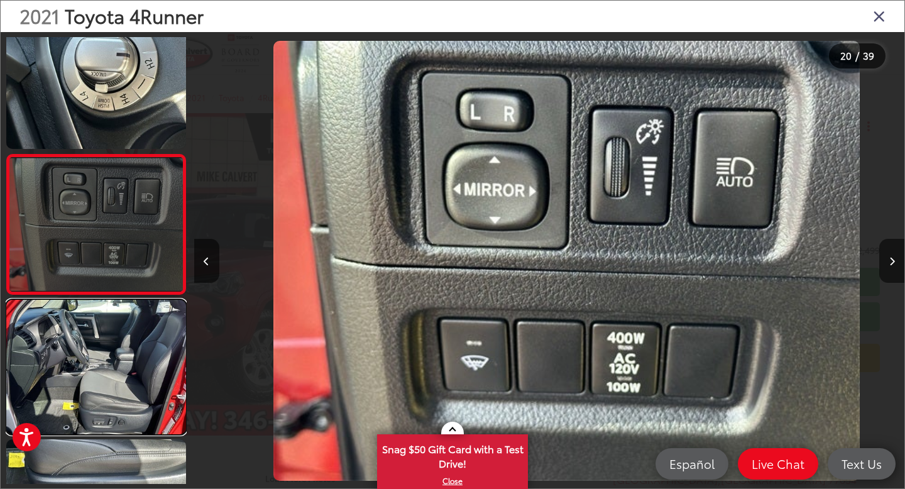
click at [143, 360] on link at bounding box center [96, 367] width 180 height 134
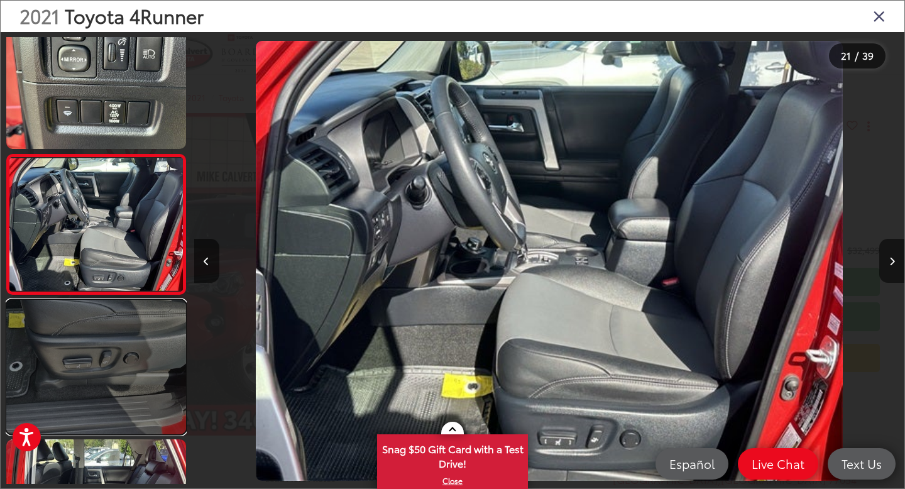
click at [141, 359] on link at bounding box center [96, 367] width 180 height 134
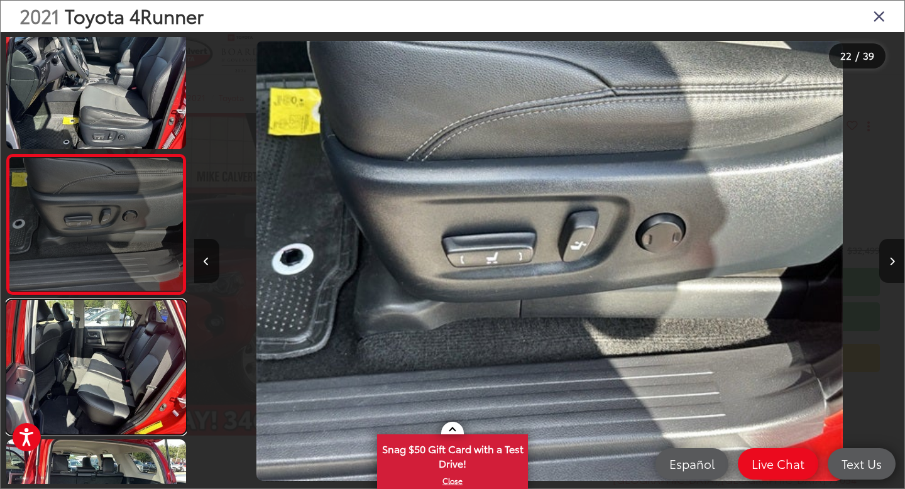
click at [141, 359] on link at bounding box center [96, 367] width 180 height 134
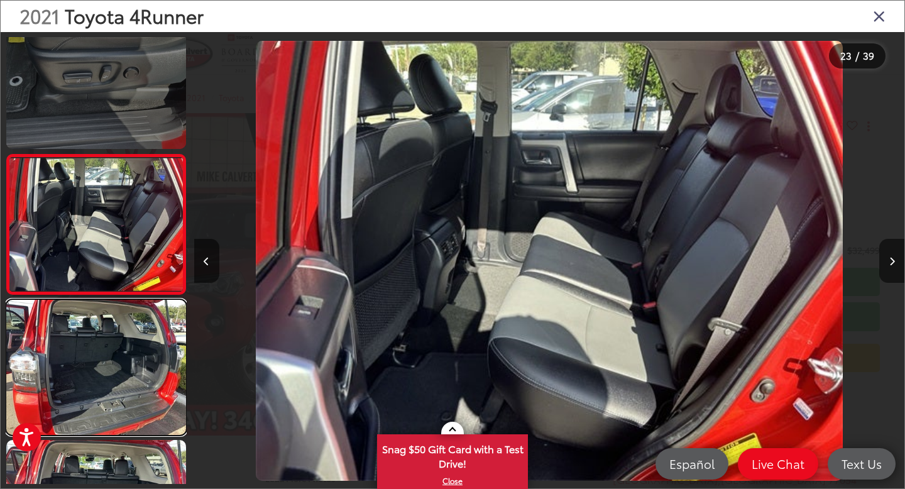
click at [141, 359] on link at bounding box center [96, 367] width 180 height 134
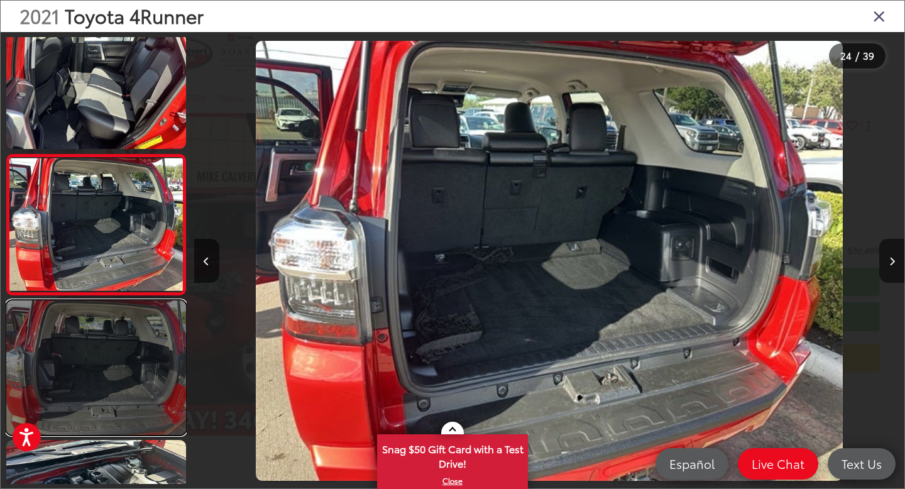
click at [141, 359] on link at bounding box center [96, 367] width 180 height 134
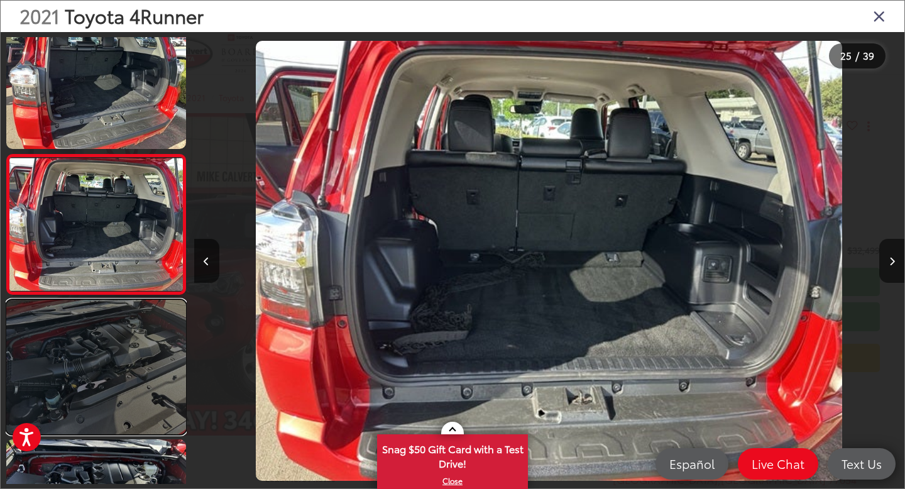
click at [58, 323] on link at bounding box center [96, 367] width 180 height 134
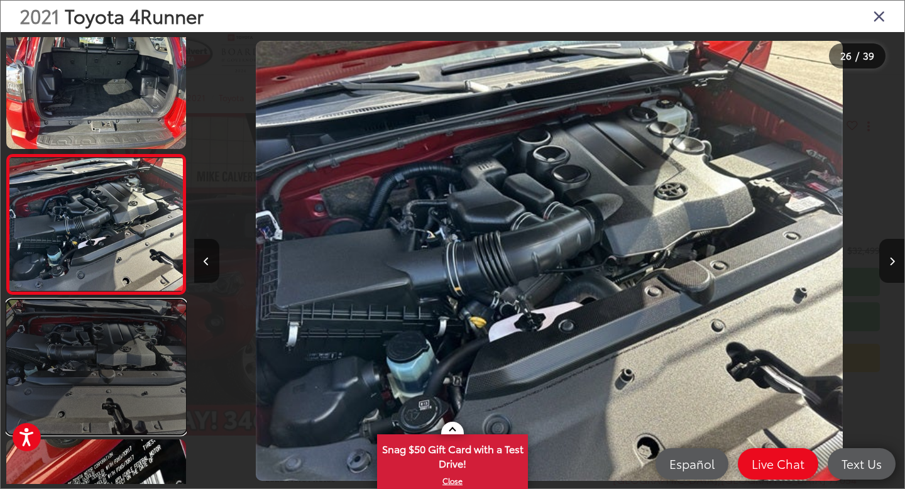
click at [99, 325] on link at bounding box center [96, 367] width 180 height 134
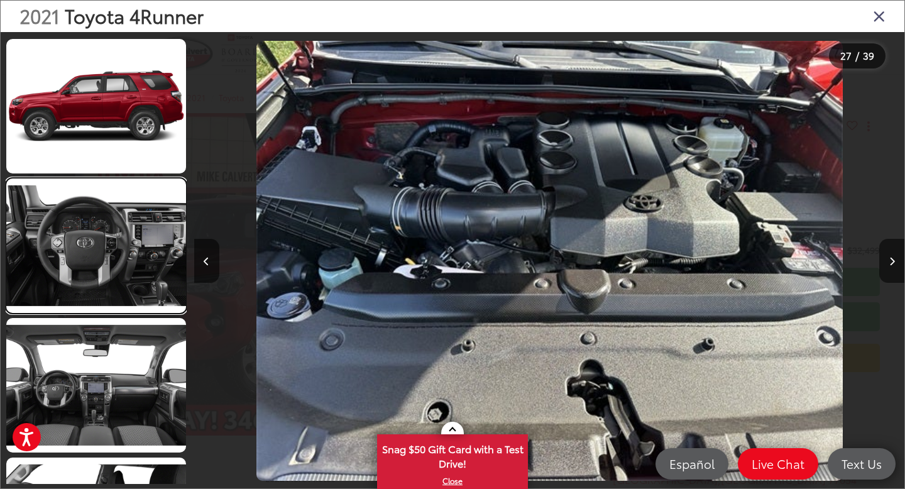
click at [156, 308] on link at bounding box center [96, 245] width 180 height 134
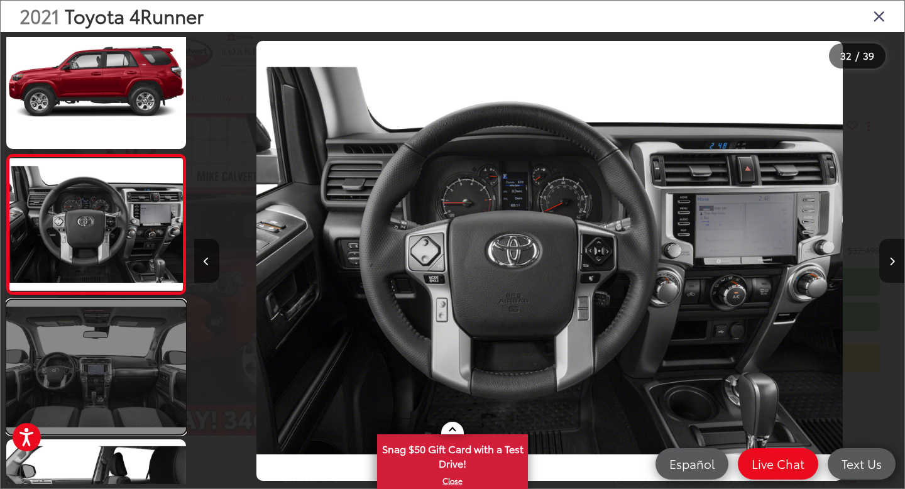
click at [156, 308] on link at bounding box center [96, 367] width 180 height 134
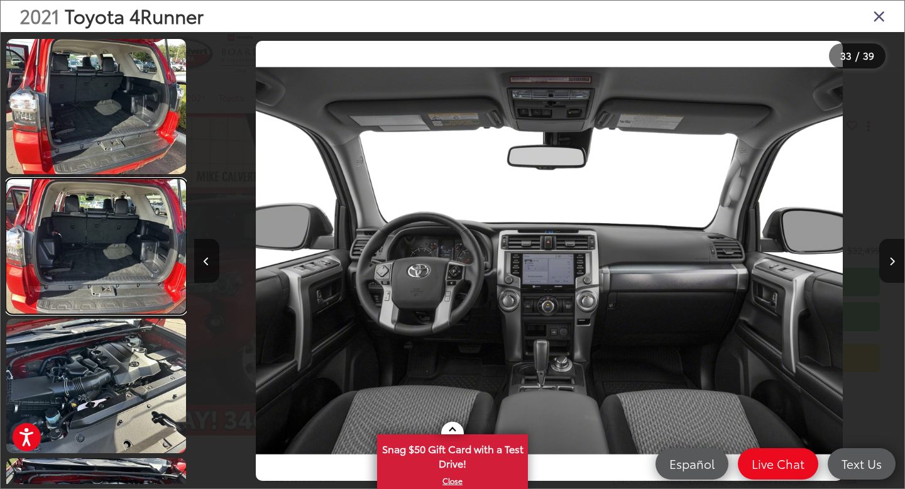
click at [156, 308] on link at bounding box center [96, 246] width 180 height 134
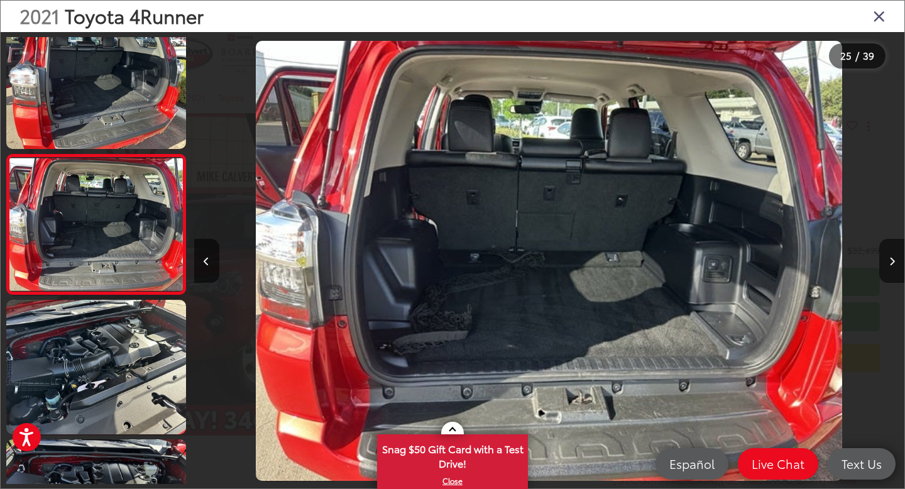
click at [875, 18] on icon "Close gallery" at bounding box center [879, 16] width 13 height 16
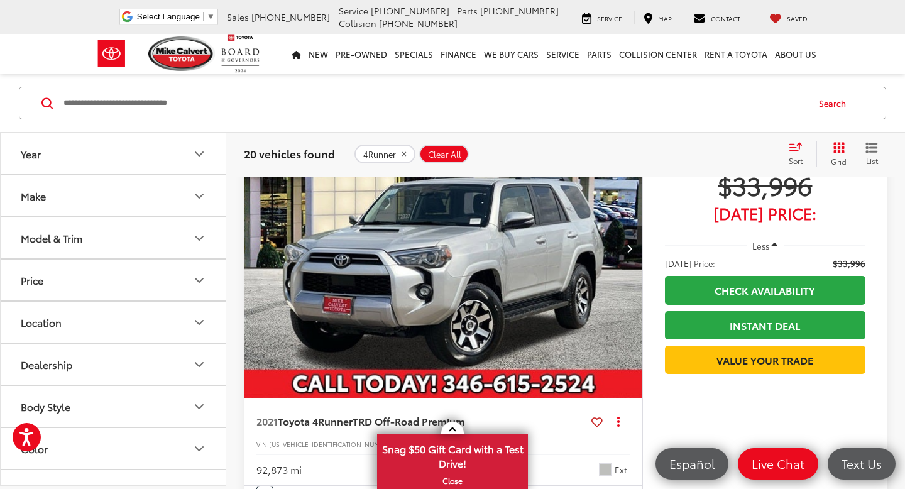
scroll to position [2688, 0]
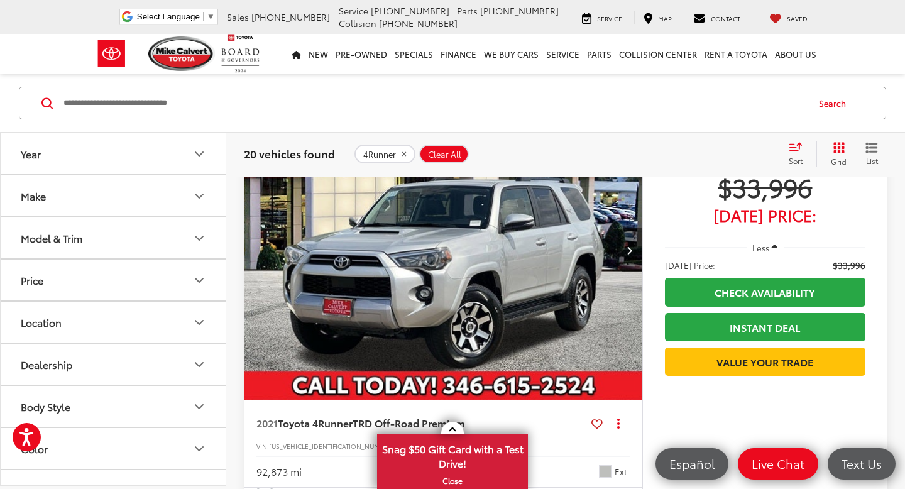
click at [633, 252] on button "Next image" at bounding box center [629, 250] width 25 height 44
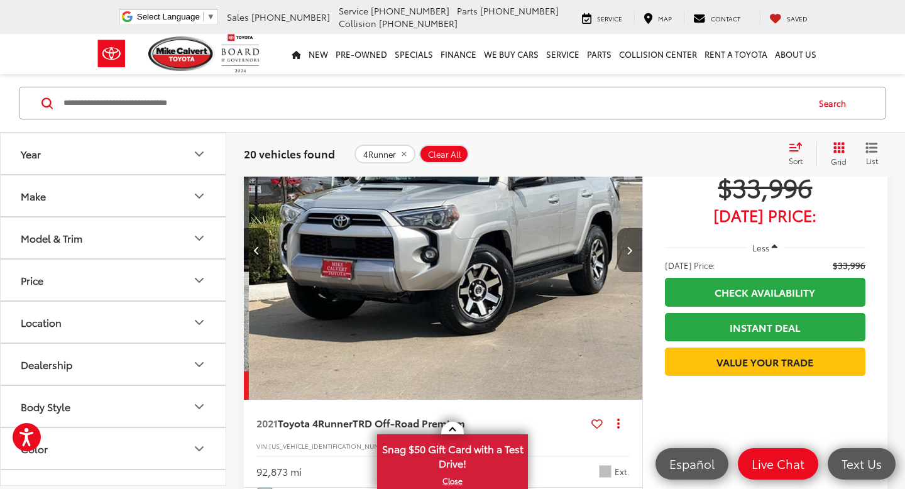
click at [633, 252] on button "Next image" at bounding box center [629, 250] width 25 height 44
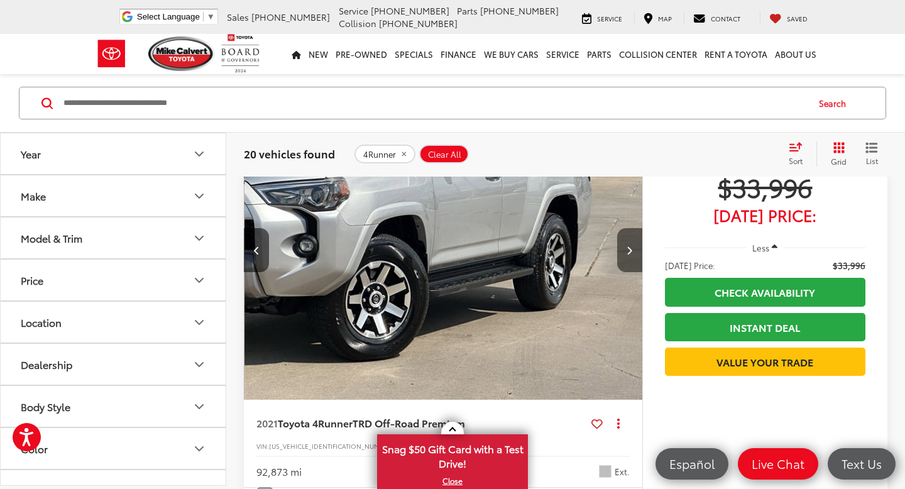
click at [633, 251] on button "Next image" at bounding box center [629, 250] width 25 height 44
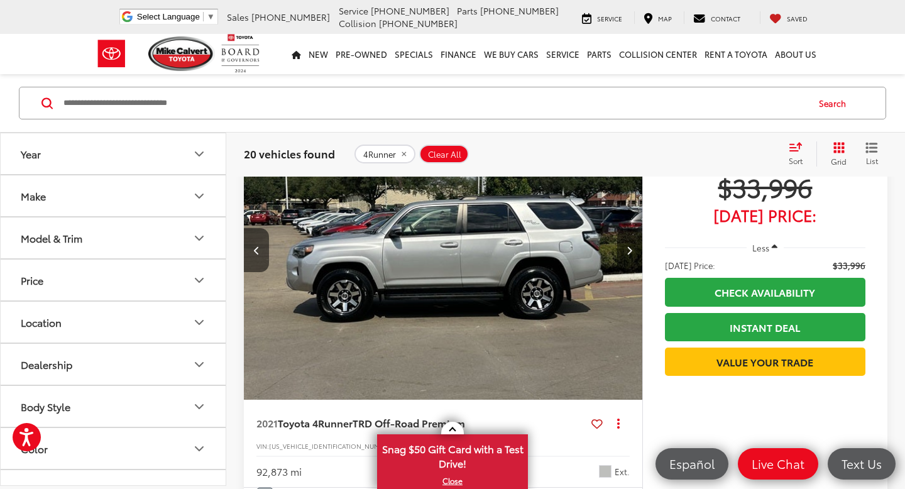
click at [632, 250] on button "Next image" at bounding box center [629, 250] width 25 height 44
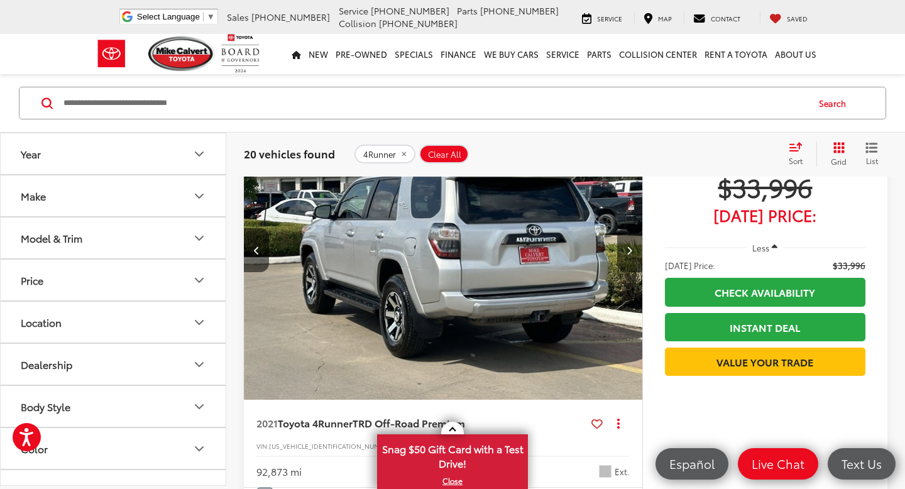
click at [631, 249] on icon "Next image" at bounding box center [629, 250] width 6 height 9
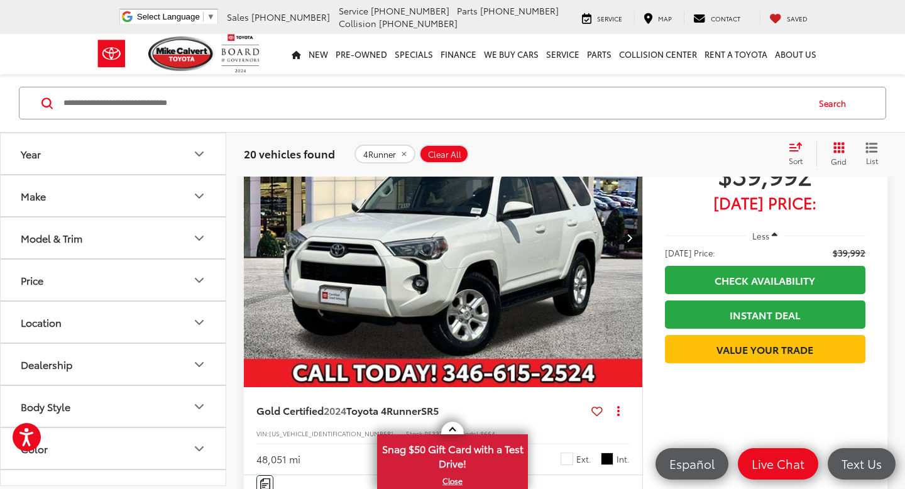
scroll to position [3158, 0]
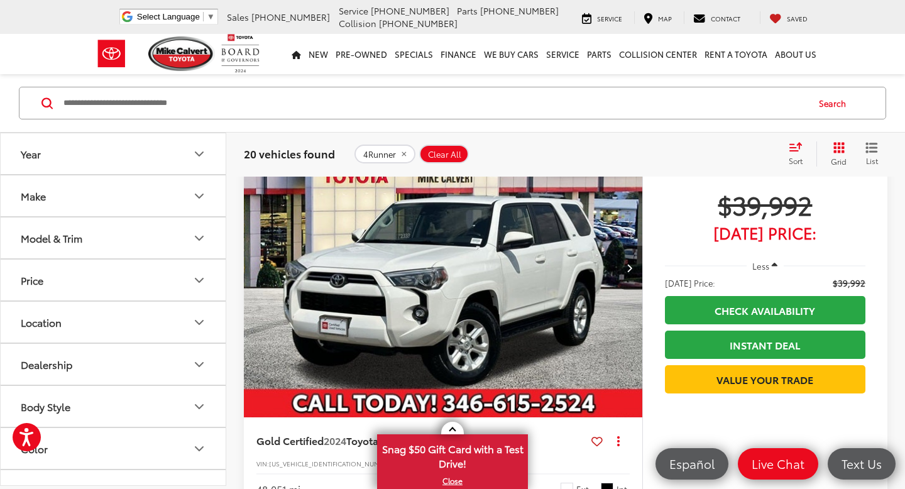
click at [631, 270] on icon "Next image" at bounding box center [629, 267] width 6 height 9
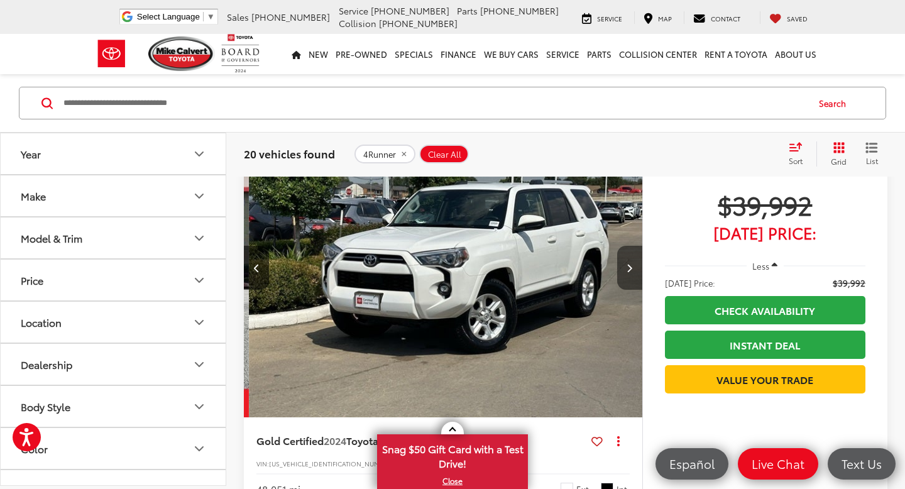
click at [631, 270] on icon "Next image" at bounding box center [629, 267] width 6 height 9
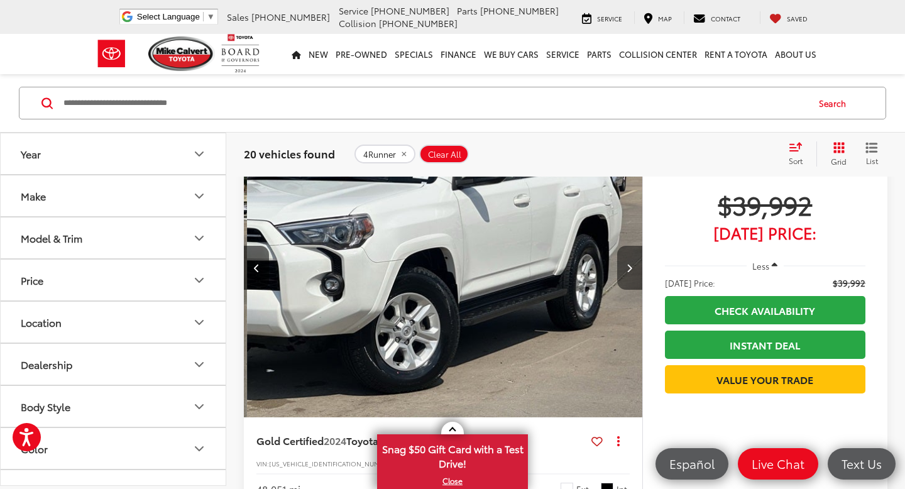
click at [631, 270] on icon "Next image" at bounding box center [629, 267] width 6 height 9
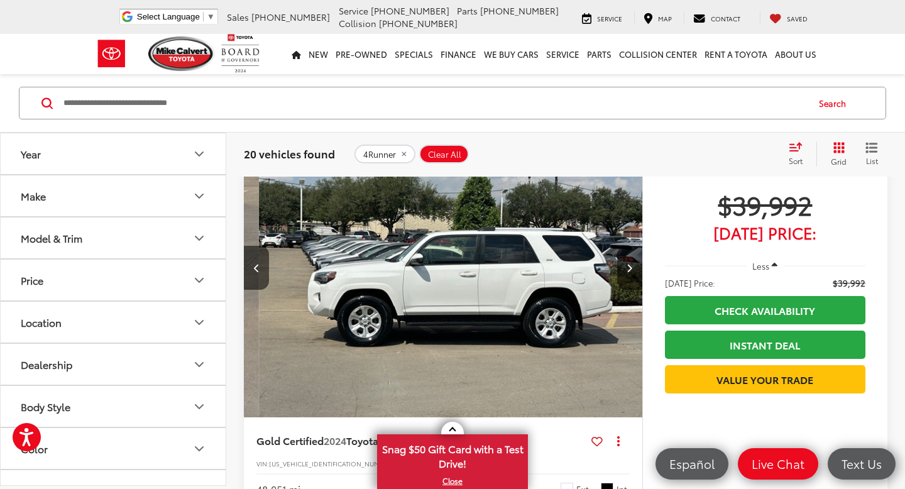
click at [631, 270] on icon "Next image" at bounding box center [629, 267] width 6 height 9
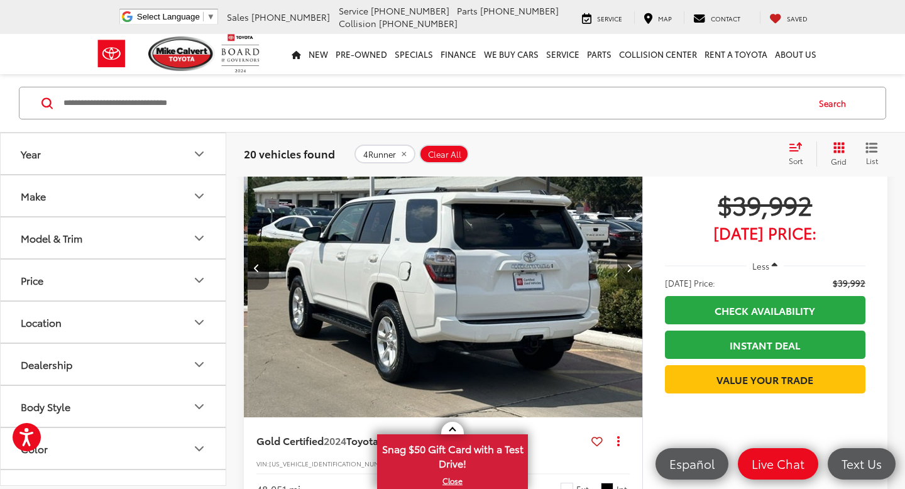
scroll to position [0, 1601]
